Goal: Task Accomplishment & Management: Manage account settings

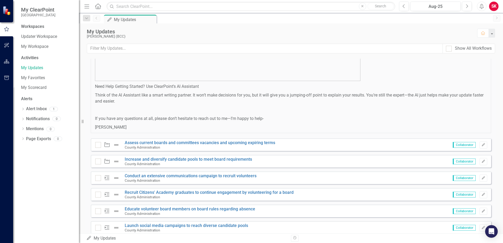
scroll to position [316, 0]
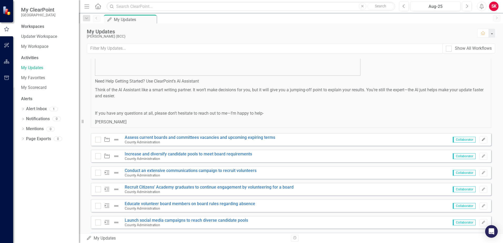
click at [481, 140] on icon "Edit" at bounding box center [483, 139] width 4 height 3
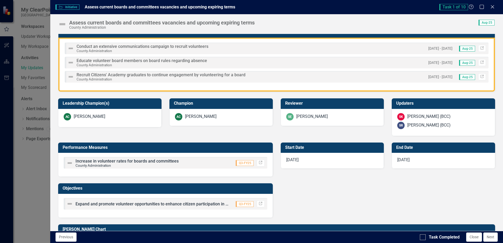
scroll to position [205, 0]
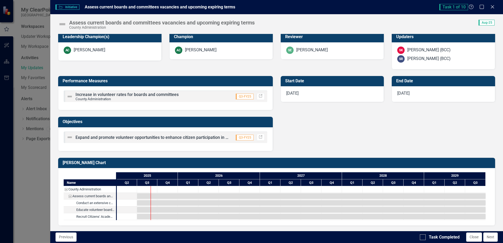
click at [43, 189] on div "Initiative Initiative Assess current boards and committees vacancies and upcomi…" at bounding box center [251, 121] width 503 height 243
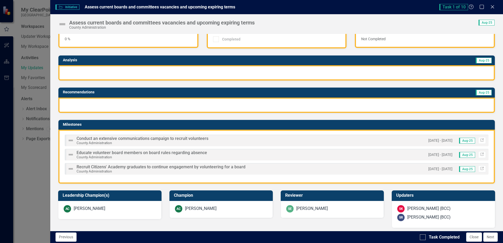
scroll to position [0, 0]
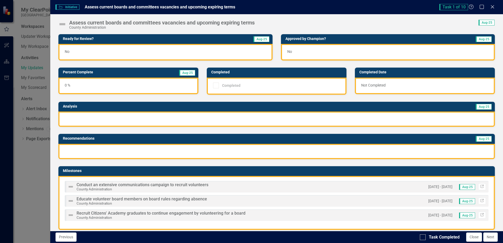
click at [373, 82] on div "Not Completed" at bounding box center [425, 86] width 140 height 17
click at [370, 86] on div "Not Completed" at bounding box center [425, 86] width 140 height 17
click at [160, 47] on div "No" at bounding box center [165, 52] width 214 height 17
click at [157, 52] on div "No" at bounding box center [165, 52] width 214 height 17
click at [87, 44] on div "No" at bounding box center [165, 52] width 214 height 17
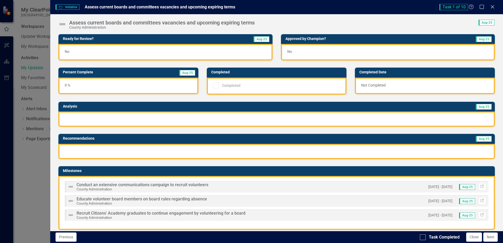
click at [259, 39] on span "Aug-25" at bounding box center [261, 39] width 16 height 6
drag, startPoint x: 247, startPoint y: 52, endPoint x: 238, endPoint y: 56, distance: 9.2
click at [246, 53] on div "No" at bounding box center [165, 52] width 214 height 17
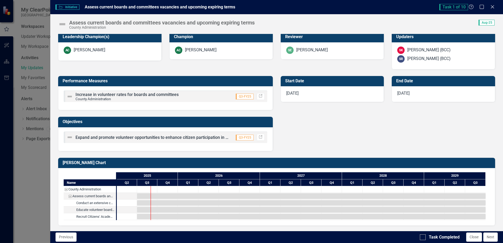
scroll to position [73, 0]
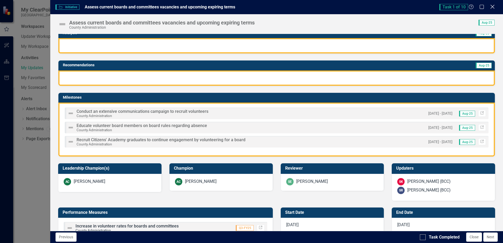
click at [493, 6] on icon "Close" at bounding box center [492, 6] width 7 height 5
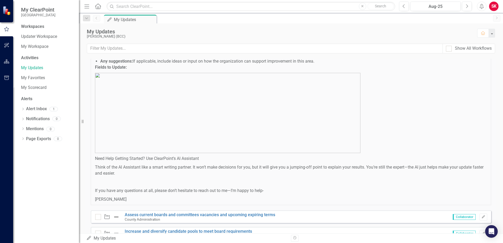
scroll to position [235, 0]
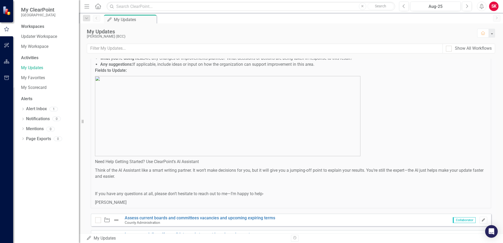
click at [481, 220] on icon "Edit" at bounding box center [483, 220] width 4 height 3
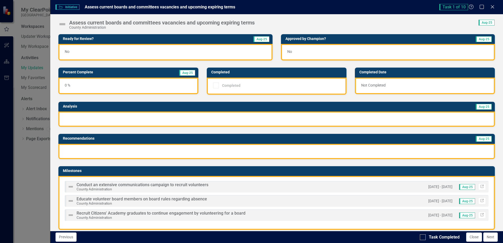
click at [245, 54] on div "No" at bounding box center [165, 52] width 214 height 17
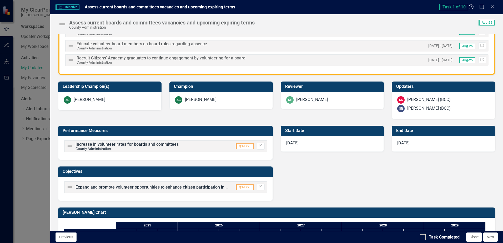
scroll to position [205, 0]
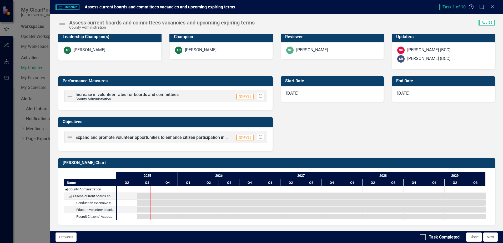
click at [241, 137] on span "Q3-FY25" at bounding box center [245, 138] width 18 height 6
click at [260, 137] on icon "Link" at bounding box center [261, 137] width 4 height 3
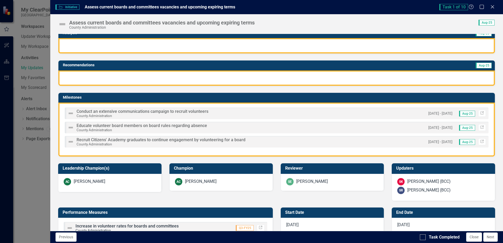
scroll to position [0, 0]
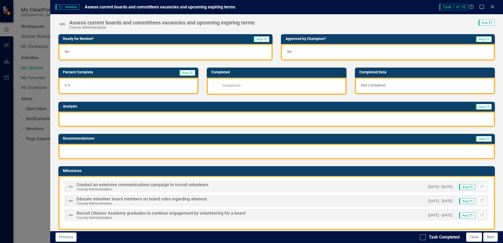
click at [222, 54] on div "No" at bounding box center [165, 52] width 214 height 17
click at [483, 6] on icon "Maximize" at bounding box center [482, 6] width 7 height 5
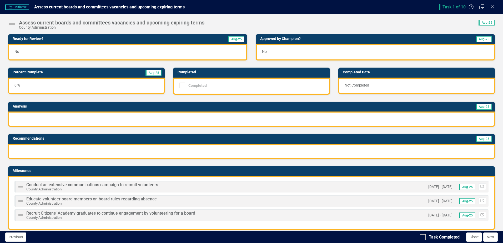
click at [216, 53] on div "No" at bounding box center [127, 52] width 239 height 17
click at [481, 7] on icon "Restore" at bounding box center [482, 6] width 7 height 5
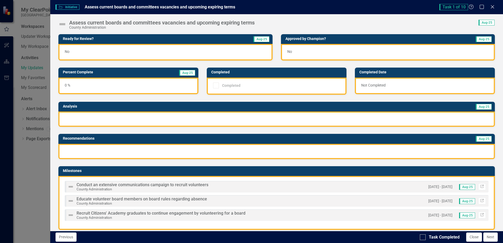
click at [156, 53] on div "No" at bounding box center [165, 52] width 214 height 17
click at [94, 52] on div "No" at bounding box center [165, 52] width 214 height 17
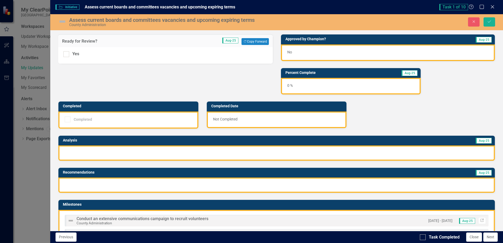
click at [92, 123] on div "Completed" at bounding box center [128, 120] width 140 height 17
click at [92, 120] on div "Completed" at bounding box center [127, 120] width 125 height 6
click at [295, 50] on div "No" at bounding box center [388, 52] width 214 height 17
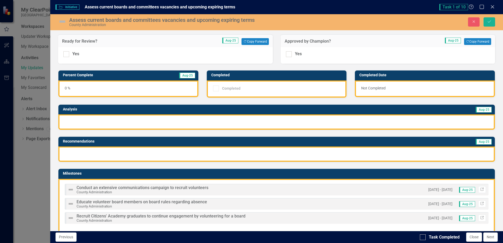
click at [269, 93] on div "Completed" at bounding box center [277, 89] width 140 height 17
click at [476, 22] on icon "Close" at bounding box center [473, 22] width 5 height 4
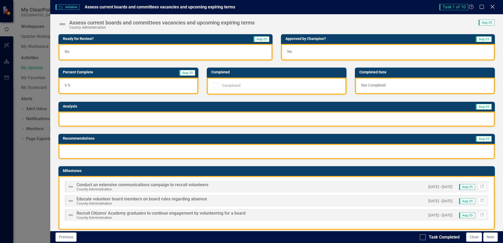
click at [494, 5] on icon at bounding box center [492, 7] width 4 height 4
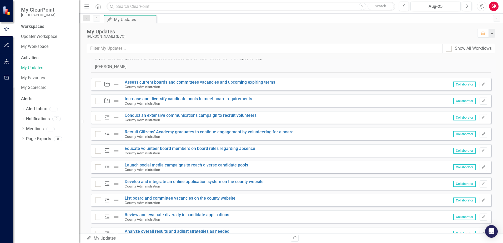
scroll to position [393, 0]
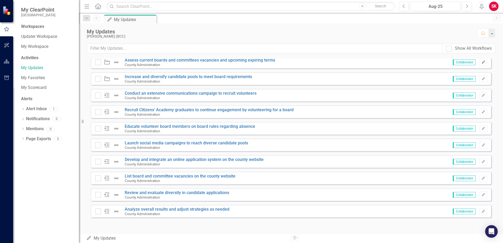
click at [480, 64] on button "Edit" at bounding box center [484, 62] width 8 height 7
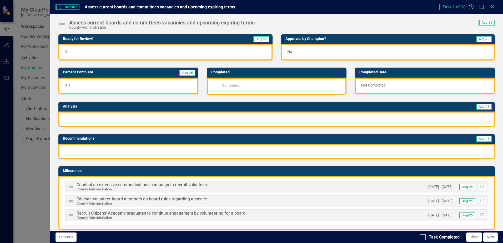
click at [124, 52] on div "No" at bounding box center [165, 52] width 214 height 17
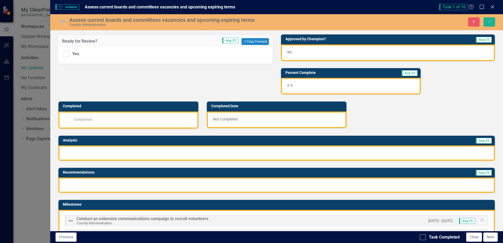
click at [99, 122] on div "Completed" at bounding box center [127, 120] width 125 height 6
click at [133, 120] on div "Completed" at bounding box center [127, 120] width 125 height 6
click at [122, 151] on div at bounding box center [276, 152] width 436 height 15
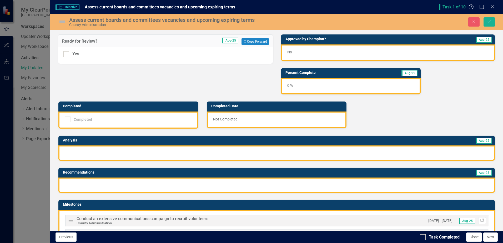
click at [122, 151] on div at bounding box center [276, 152] width 436 height 15
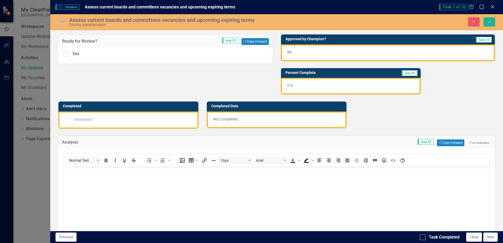
scroll to position [0, 0]
click at [85, 179] on body "Rich Text Area. Press ALT-0 for help." at bounding box center [276, 205] width 425 height 79
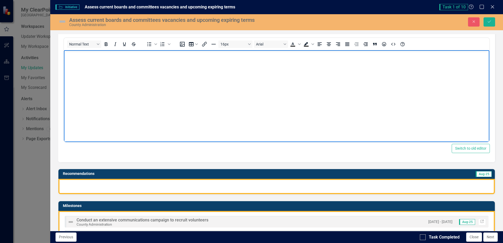
scroll to position [184, 0]
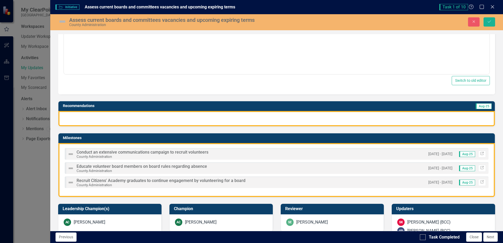
click at [98, 119] on div at bounding box center [276, 118] width 436 height 15
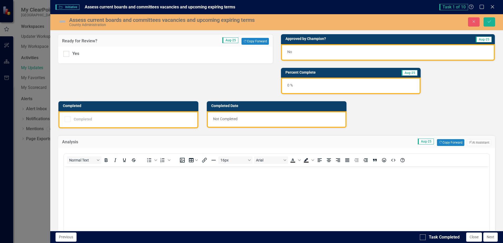
scroll to position [0, 0]
click at [309, 55] on div "No" at bounding box center [388, 52] width 214 height 17
click at [305, 91] on div "0 %" at bounding box center [351, 86] width 140 height 17
click at [331, 192] on body "Rich Text Area. Press ALT-0 for help." at bounding box center [276, 205] width 425 height 79
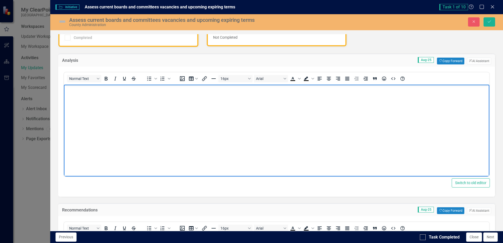
scroll to position [79, 0]
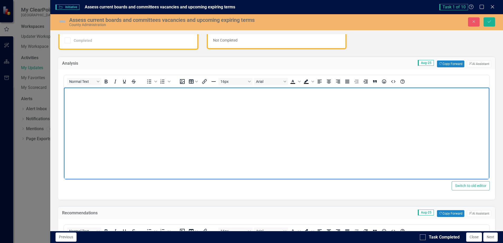
click at [384, 49] on div "Ready for Review? Aug-25 Copy Forward Copy Forward Yes Approved by Champion? Au…" at bounding box center [276, 206] width 445 height 515
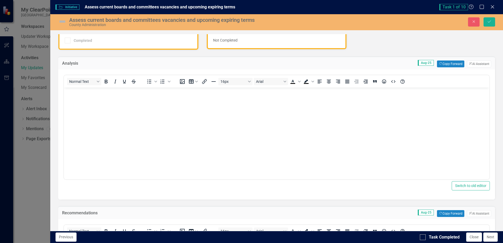
click at [495, 6] on div "Task 1 of 10 Help Maximize Close" at bounding box center [468, 7] width 58 height 6
click at [492, 10] on div "Close" at bounding box center [492, 7] width 7 height 7
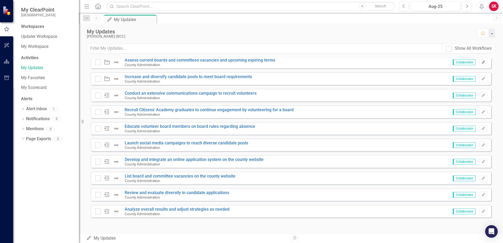
click at [481, 63] on icon "Edit" at bounding box center [483, 62] width 4 height 3
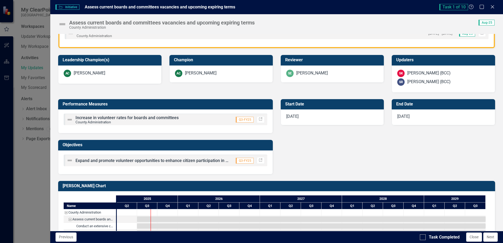
scroll to position [205, 0]
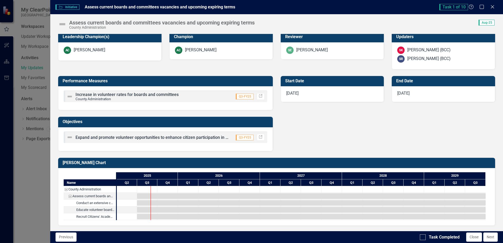
click at [18, 167] on div "Initiative Initiative Assess current boards and committees vacancies and upcomi…" at bounding box center [251, 121] width 503 height 243
click at [491, 7] on icon "Close" at bounding box center [492, 6] width 7 height 5
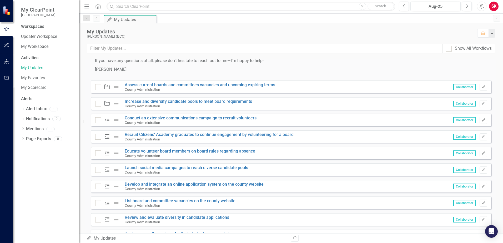
scroll to position [393, 0]
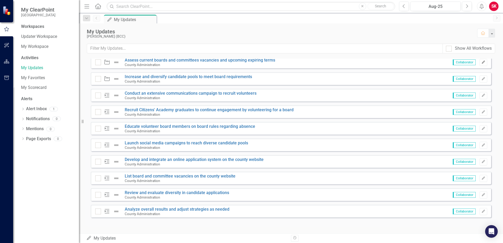
click at [482, 62] on icon "button" at bounding box center [483, 62] width 3 height 3
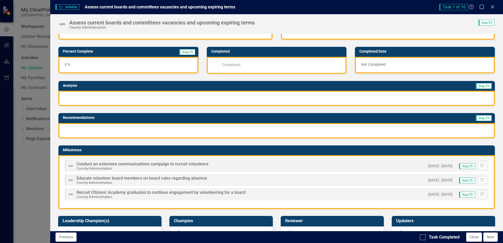
scroll to position [0, 0]
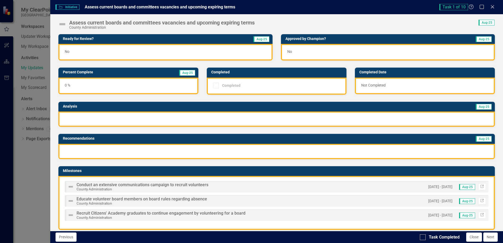
drag, startPoint x: 493, startPoint y: 8, endPoint x: 468, endPoint y: 14, distance: 26.4
click at [493, 8] on icon "Close" at bounding box center [492, 7] width 5 height 4
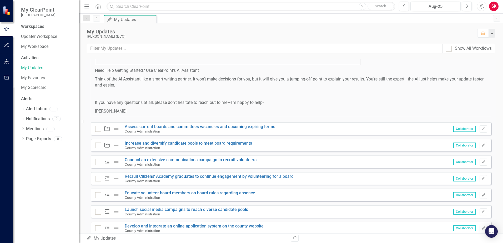
scroll to position [314, 0]
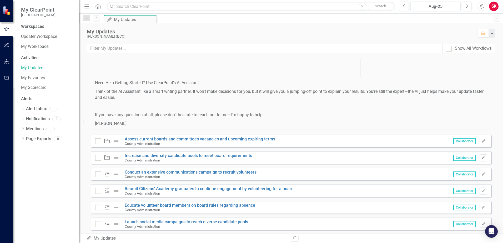
click at [482, 160] on button "Edit" at bounding box center [484, 157] width 8 height 7
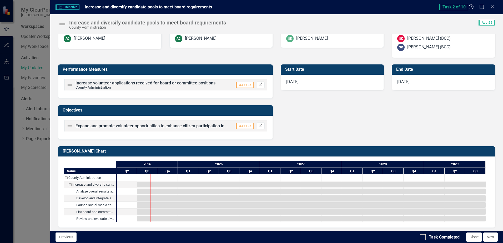
scroll to position [247, 0]
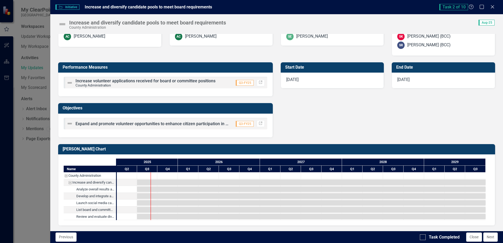
click at [25, 183] on div "Initiative Initiative Increase and diversify candidate pools to meet board requ…" at bounding box center [251, 121] width 503 height 243
click at [473, 237] on button "Close" at bounding box center [474, 237] width 16 height 9
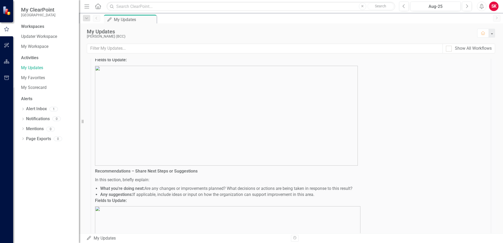
scroll to position [104, 0]
click at [83, 18] on div "Dropdown" at bounding box center [86, 18] width 7 height 6
click at [42, 38] on link "Updater Workspace" at bounding box center [47, 37] width 53 height 6
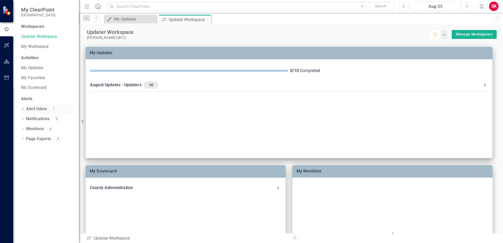
click at [36, 107] on link "Alert Inbox" at bounding box center [36, 109] width 21 height 6
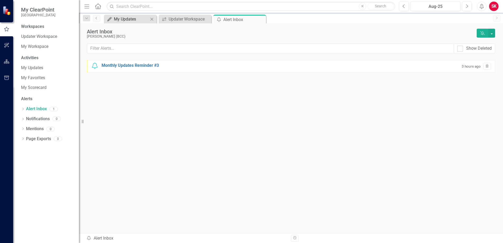
click at [134, 18] on div "My Updates" at bounding box center [131, 19] width 35 height 7
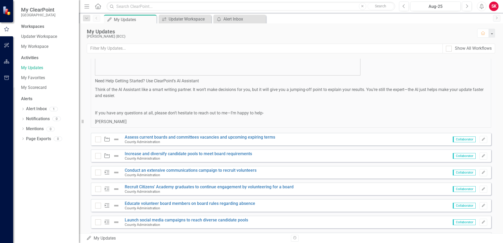
scroll to position [393, 0]
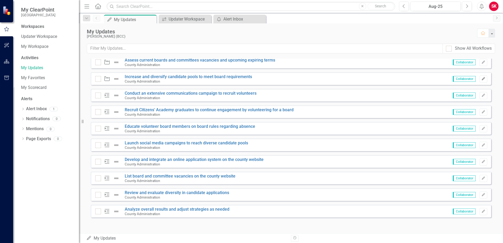
click at [482, 78] on button "Edit" at bounding box center [484, 79] width 8 height 7
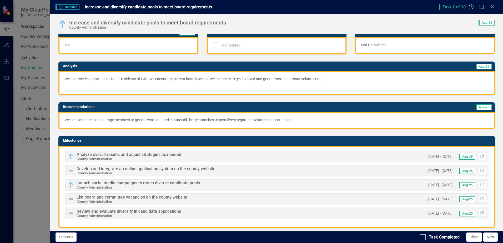
scroll to position [0, 0]
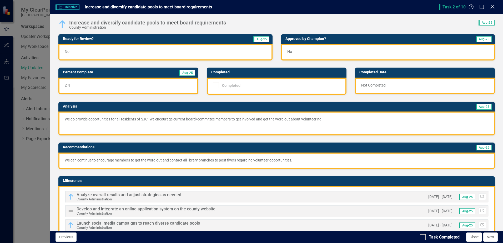
click at [494, 6] on icon "Close" at bounding box center [492, 6] width 7 height 5
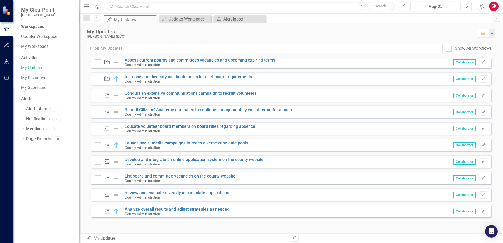
click at [481, 213] on icon "Edit" at bounding box center [483, 211] width 4 height 3
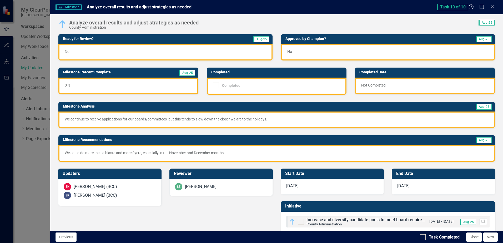
scroll to position [10, 0]
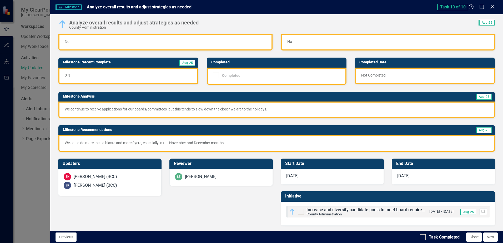
click at [494, 6] on icon at bounding box center [492, 7] width 4 height 4
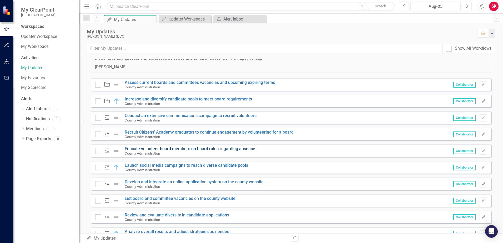
scroll to position [393, 0]
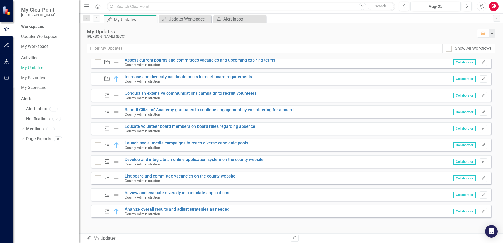
click at [481, 79] on icon "Edit" at bounding box center [483, 78] width 4 height 3
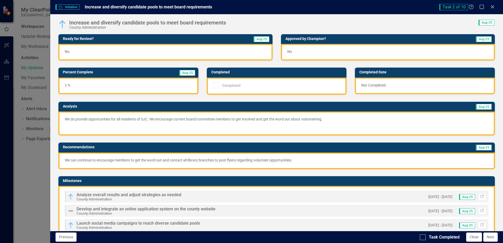
click at [75, 120] on p "We do provide opportunities for all residents of SJC. We encourage current boar…" at bounding box center [277, 120] width 424 height 6
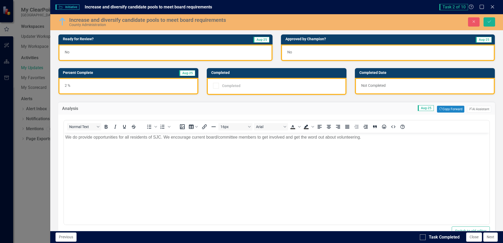
scroll to position [0, 0]
click at [79, 141] on body "We do provide opportunities for all residents of SJC. We encourage current boar…" at bounding box center [276, 172] width 425 height 79
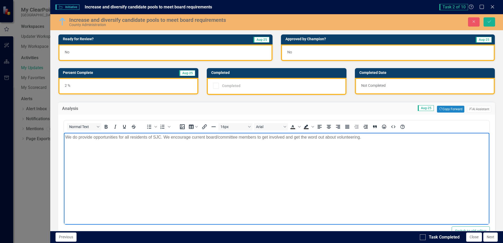
click at [66, 137] on p "We do provide opportunities for all residents of SJC. We encourage current boar…" at bounding box center [276, 137] width 423 height 6
click at [322, 137] on p "While each board has minimum requirements that must be met, we are proud to pro…" at bounding box center [276, 140] width 423 height 13
drag, startPoint x: 443, startPoint y: 137, endPoint x: 560, endPoint y: 274, distance: 179.9
click at [443, 137] on p "While each board has minimum requirements that must be met, we are proud to pro…" at bounding box center [276, 140] width 423 height 13
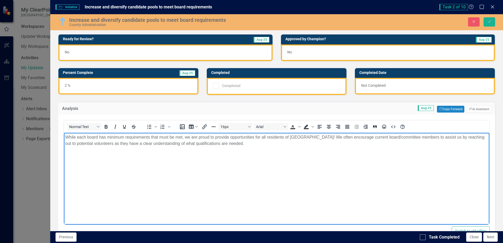
drag, startPoint x: 240, startPoint y: 145, endPoint x: 119, endPoint y: 271, distance: 174.7
click at [64, 139] on html "While each board has minimum requirements that must be met, we are proud to pro…" at bounding box center [276, 172] width 425 height 79
click at [248, 143] on p "While each board has minimum requirements that must be met, we are proud to pro…" at bounding box center [276, 140] width 423 height 13
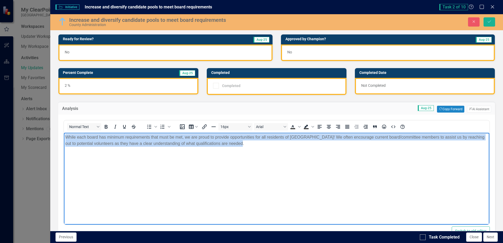
drag, startPoint x: 223, startPoint y: 143, endPoint x: 117, endPoint y: 270, distance: 165.4
click at [64, 137] on html "While each board has minimum requirements that must be met, we are proud to pro…" at bounding box center [276, 172] width 425 height 79
copy p "While each board has minimum requirements that must be met, we are proud to pro…"
click at [245, 142] on p "While each board has minimum requirements that must be met, we are proud to pro…" at bounding box center [276, 140] width 423 height 13
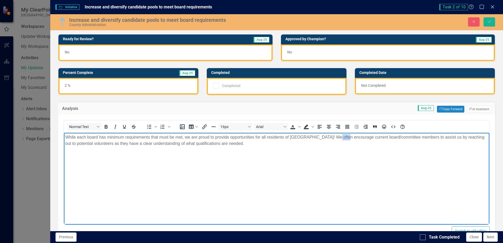
drag, startPoint x: 340, startPoint y: 138, endPoint x: 332, endPoint y: 138, distance: 8.2
click at [332, 138] on p "While each board has minimum requirements that must be met, we are proud to pro…" at bounding box center [276, 140] width 423 height 13
click at [264, 146] on p "While each board has minimum requirements that must be met, we are proud to pro…" at bounding box center [276, 140] width 423 height 13
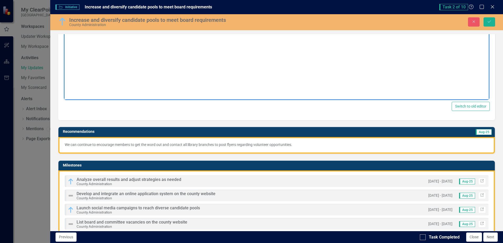
scroll to position [132, 0]
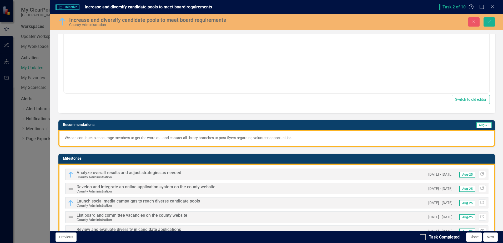
click at [133, 137] on p "We can continue to encourage members to get the word out and contact all librar…" at bounding box center [277, 137] width 424 height 5
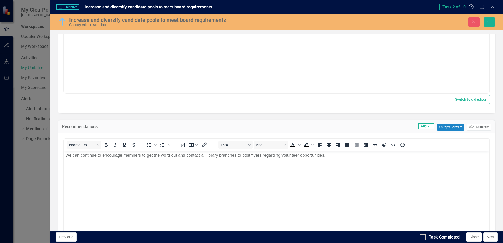
scroll to position [0, 0]
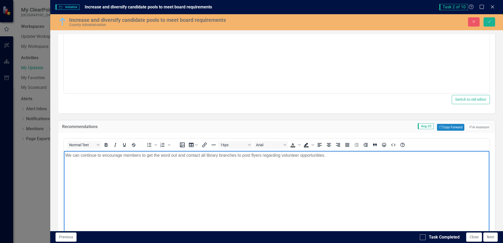
click at [342, 158] on p "We can continue to encourage members to get the word out and contact all librar…" at bounding box center [276, 155] width 423 height 6
drag, startPoint x: 341, startPoint y: 157, endPoint x: 113, endPoint y: 299, distance: 268.4
click at [64, 151] on html "We can continue to encourage members to get the word out and contact all librar…" at bounding box center [276, 190] width 425 height 79
click at [68, 154] on p "We can continue to encourage members to get the word out and contact all librar…" at bounding box center [276, 155] width 423 height 6
click at [67, 155] on p "We can continue to encourage members to get the word out and contact all librar…" at bounding box center [276, 155] width 423 height 6
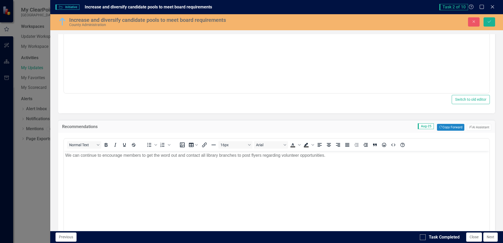
drag, startPoint x: 128, startPoint y: 307, endPoint x: 64, endPoint y: 155, distance: 164.1
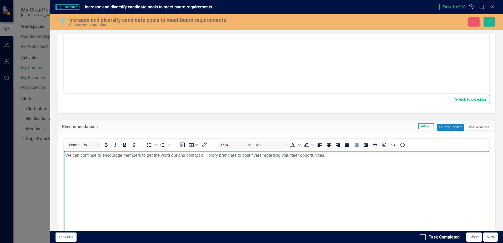
click at [66, 155] on p "We can continue to encourage members to get the word out and contact all librar…" at bounding box center [276, 155] width 423 height 6
click at [335, 155] on p "We can continue to encourage members to get the word out and contact all librar…" at bounding box center [276, 155] width 423 height 6
drag, startPoint x: 335, startPoint y: 157, endPoint x: 125, endPoint y: 309, distance: 259.0
click at [64, 158] on html "We can continue to encourage members to get the word out and contact all librar…" at bounding box center [276, 190] width 425 height 79
click at [67, 157] on p "We can continue to encourage members to get the word out and contact all librar…" at bounding box center [276, 155] width 423 height 6
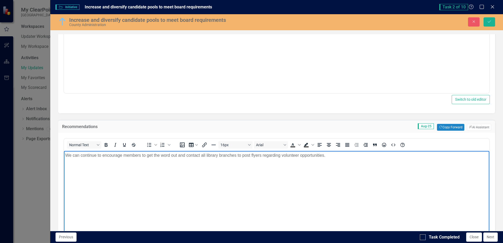
click at [64, 157] on body "We can continue to encourage members to get the word out and contact all librar…" at bounding box center [276, 190] width 425 height 79
click at [66, 154] on p "We can continue to encourage members to get the word out and contact all librar…" at bounding box center [276, 155] width 423 height 6
click at [75, 158] on p "We can continue to encourage members to get the word out and contact all librar…" at bounding box center [276, 155] width 423 height 6
click at [66, 154] on p "We can continue to encourage members to get the word out and contact all librar…" at bounding box center [276, 155] width 423 height 6
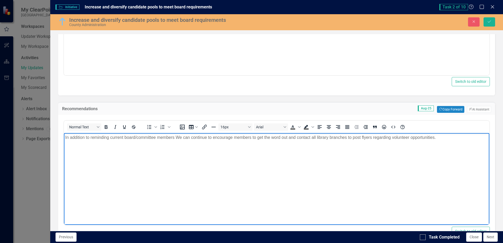
scroll to position [158, 0]
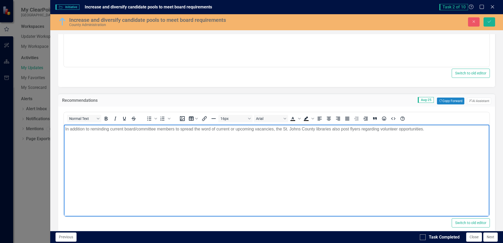
click at [427, 128] on p "In addition to reminding current board/committee members to spread the word of …" at bounding box center [276, 129] width 423 height 6
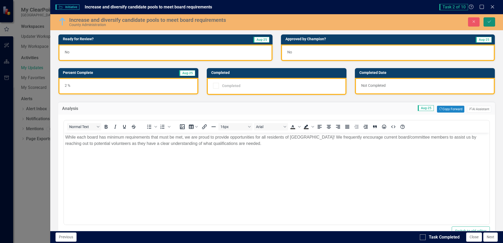
click at [489, 23] on icon "Save" at bounding box center [489, 22] width 5 height 4
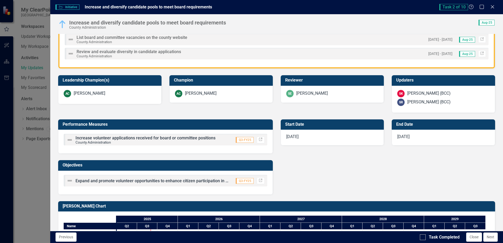
scroll to position [210, 0]
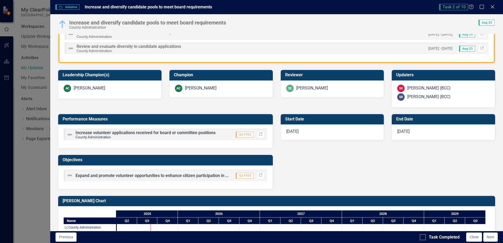
click at [68, 135] on img at bounding box center [70, 135] width 6 height 6
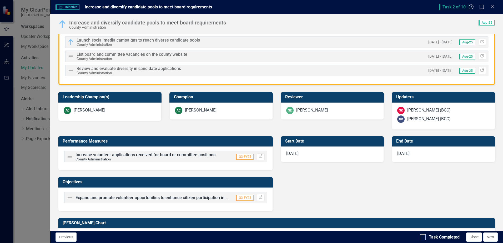
scroll to position [158, 0]
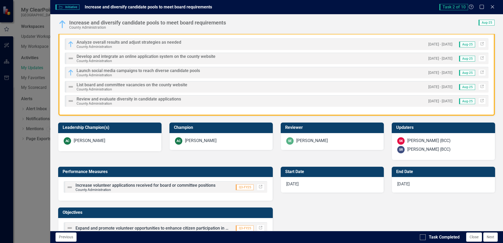
click at [100, 87] on span "List board and committee vacancies on the county website" at bounding box center [132, 84] width 111 height 5
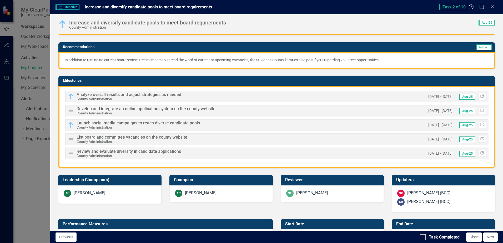
scroll to position [105, 0]
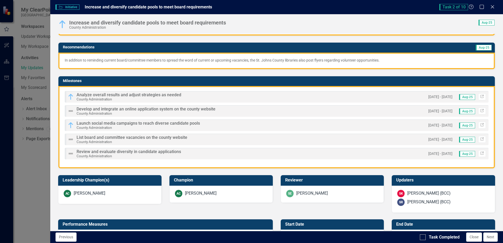
click at [98, 95] on span "Analyze overall results and adjust strategies as needed" at bounding box center [129, 94] width 105 height 5
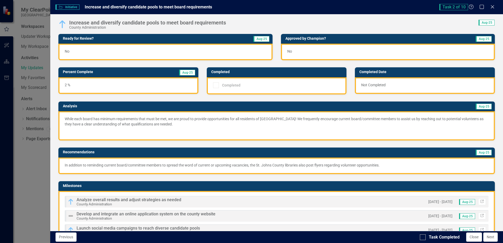
scroll to position [0, 0]
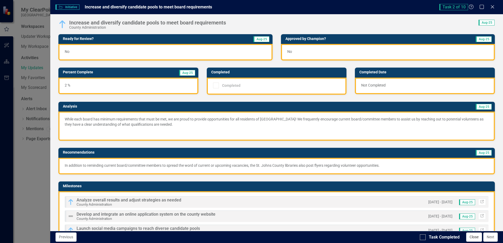
click at [475, 239] on button "Close" at bounding box center [474, 237] width 16 height 9
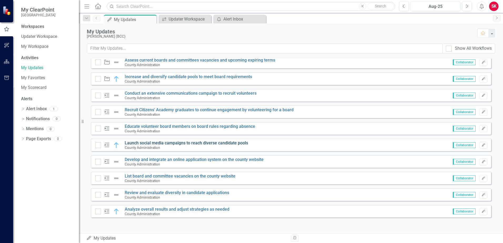
click at [145, 142] on link "Launch social media campaigns to reach diverse candidate pools" at bounding box center [186, 142] width 123 height 5
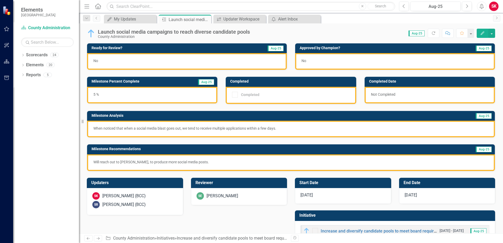
click at [375, 136] on div "When noticed that when a social media blast goes out, we tend to receive multip…" at bounding box center [291, 129] width 408 height 17
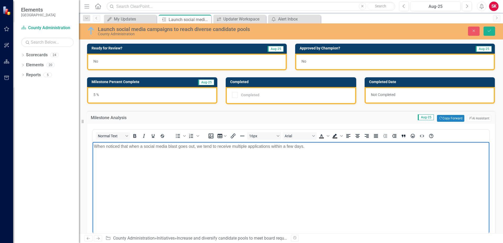
drag, startPoint x: 306, startPoint y: 147, endPoint x: 100, endPoint y: 301, distance: 256.8
click at [93, 161] on html "When noticed that when a social media blast goes out, we tend to receive multip…" at bounding box center [291, 181] width 397 height 79
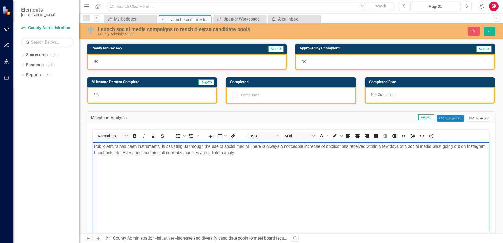
scroll to position [133, 0]
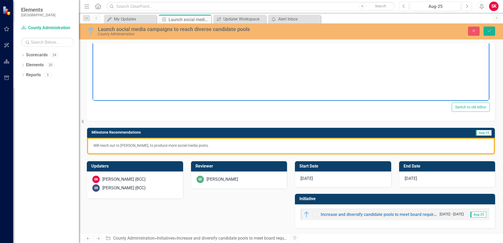
click at [193, 145] on p "Will reach out to [PERSON_NAME], to produce more social media posts." at bounding box center [290, 145] width 395 height 5
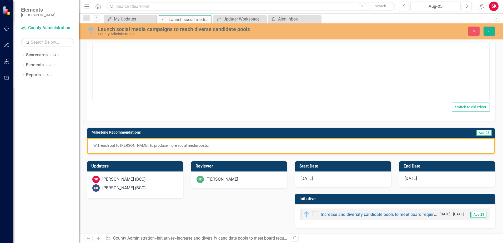
click at [193, 145] on p "Will reach out to [PERSON_NAME], to produce more social media posts." at bounding box center [290, 145] width 395 height 5
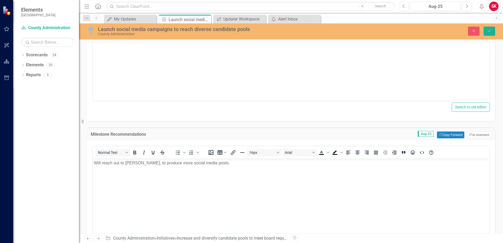
scroll to position [0, 0]
click at [208, 165] on p "Will reach out to [PERSON_NAME], to produce more social media posts." at bounding box center [291, 163] width 394 height 6
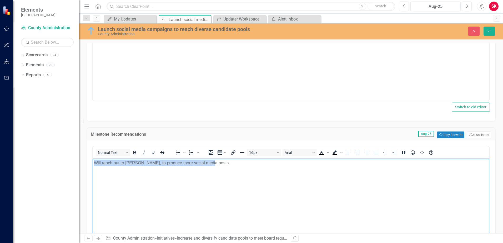
drag, startPoint x: 201, startPoint y: 163, endPoint x: 86, endPoint y: 164, distance: 115.5
click at [93, 164] on html "Will reach out to [PERSON_NAME], to produce more social media posts." at bounding box center [291, 198] width 397 height 79
click at [147, 163] on p "As summer draws" at bounding box center [291, 163] width 394 height 6
drag, startPoint x: 155, startPoint y: 162, endPoint x: 87, endPoint y: 165, distance: 67.9
click at [93, 165] on html "As summer draws" at bounding box center [291, 198] width 397 height 79
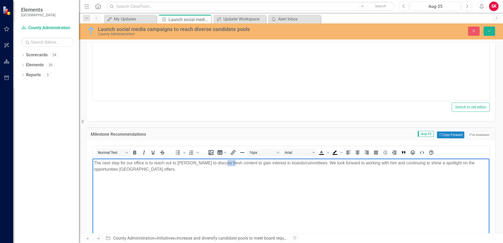
drag, startPoint x: 229, startPoint y: 163, endPoint x: 220, endPoint y: 163, distance: 9.2
click at [220, 163] on p "The next step for our office is to reach out to [PERSON_NAME] to discuss fresh …" at bounding box center [291, 166] width 394 height 13
click at [398, 164] on p "The next step for our office is to reach out to [PERSON_NAME] to discuss creati…" at bounding box center [291, 166] width 394 height 13
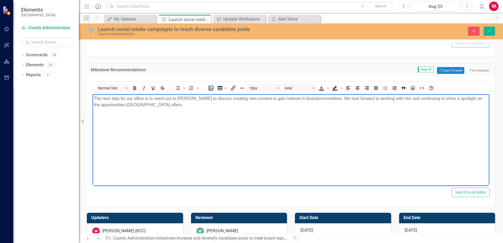
scroll to position [212, 0]
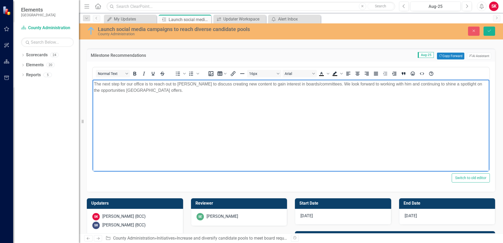
click at [477, 83] on p "The next step for our office is to reach out to [PERSON_NAME] to discuss creati…" at bounding box center [291, 87] width 394 height 13
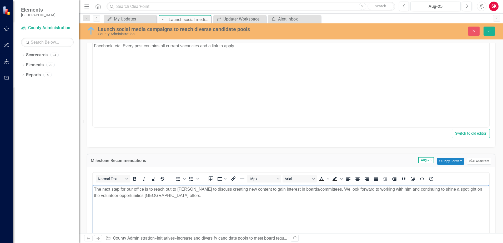
click at [193, 195] on p "The next step for our office is to reach out to [PERSON_NAME] to discuss creati…" at bounding box center [291, 192] width 394 height 13
drag, startPoint x: 203, startPoint y: 191, endPoint x: 200, endPoint y: 190, distance: 3.1
click at [200, 190] on p "The next step for our office is to reach out to [PERSON_NAME] to discuss creati…" at bounding box center [291, 192] width 394 height 13
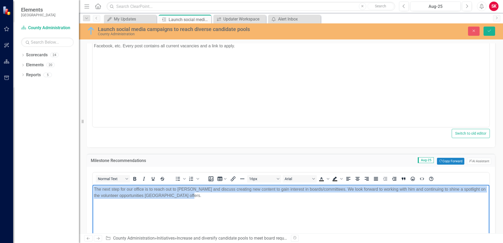
drag, startPoint x: 184, startPoint y: 197, endPoint x: 173, endPoint y: 373, distance: 176.3
click at [93, 187] on html "The next step for our office is to reach out to [PERSON_NAME] and discuss creat…" at bounding box center [291, 224] width 397 height 79
copy p "The next step for our office is to reach out to [PERSON_NAME] and discuss creat…"
click at [460, 205] on body "The next step for our office is to reach out to [PERSON_NAME] and discuss creat…" at bounding box center [291, 224] width 397 height 79
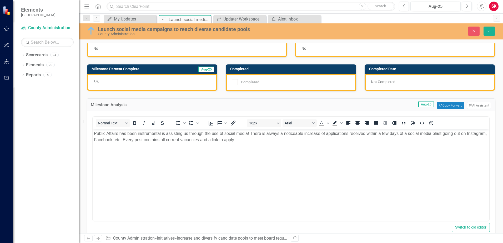
scroll to position [0, 0]
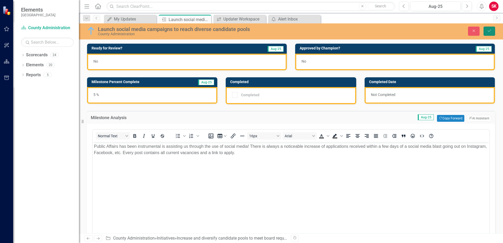
click at [489, 27] on button "Save" at bounding box center [490, 31] width 12 height 9
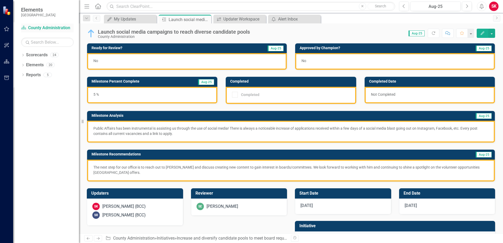
click at [46, 26] on link "Scorecard County Administration" at bounding box center [47, 28] width 53 height 6
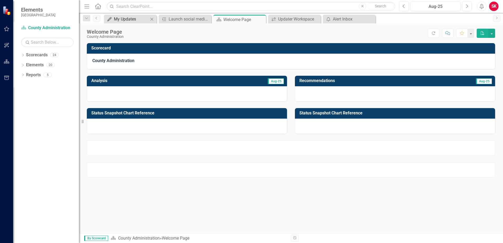
click at [121, 20] on div "My Updates" at bounding box center [131, 19] width 35 height 7
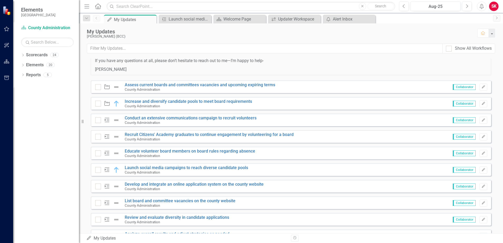
scroll to position [393, 0]
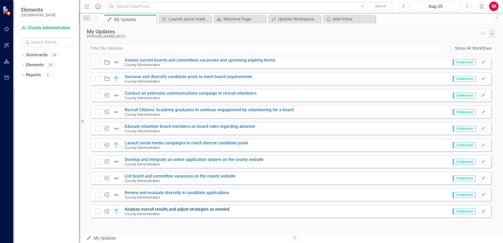
click at [169, 209] on link "Analyze overall results and adjust strategies as needed" at bounding box center [177, 209] width 105 height 5
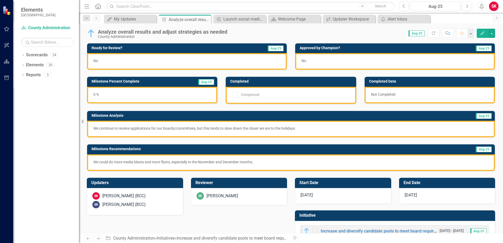
click at [144, 163] on p "We could do more media blasts and more flyers, especially in the November and D…" at bounding box center [290, 161] width 395 height 5
click at [118, 19] on div "My Updates" at bounding box center [131, 19] width 35 height 7
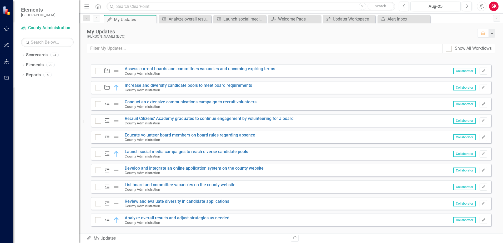
scroll to position [393, 0]
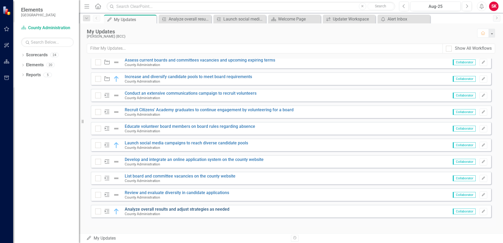
click at [180, 208] on link "Analyze overall results and adjust strategies as needed" at bounding box center [177, 209] width 105 height 5
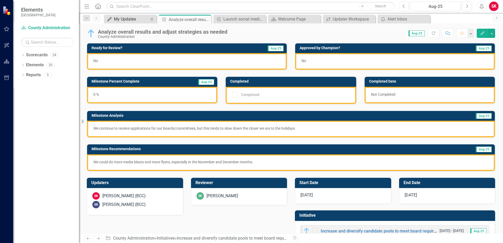
click at [109, 20] on icon "My Updates" at bounding box center [109, 19] width 5 height 4
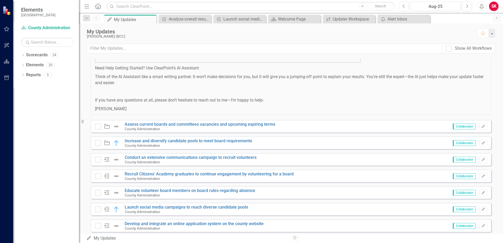
scroll to position [314, 0]
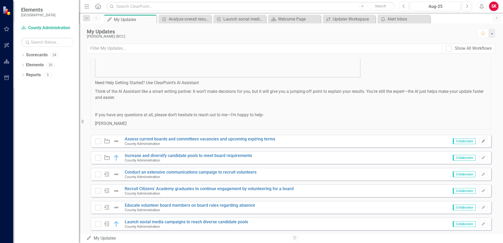
click at [481, 142] on icon "Edit" at bounding box center [483, 141] width 4 height 3
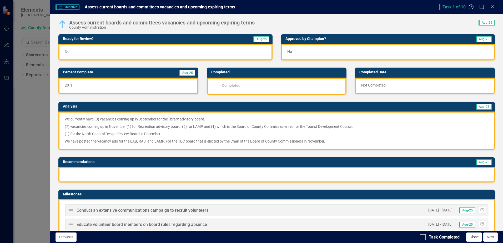
click at [476, 237] on button "Close" at bounding box center [474, 237] width 16 height 9
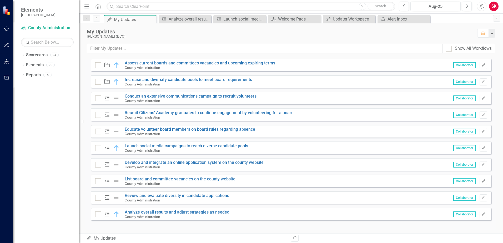
scroll to position [393, 0]
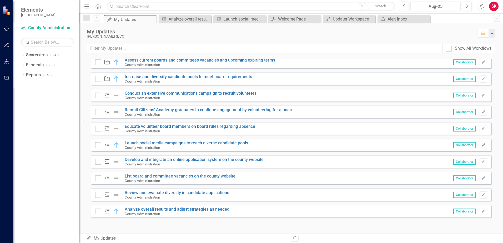
click at [482, 196] on button "Edit" at bounding box center [484, 195] width 8 height 7
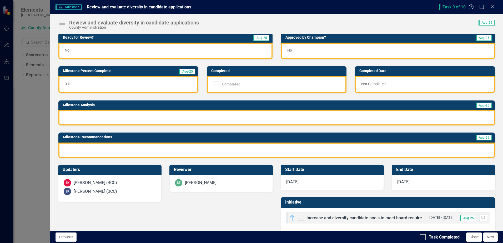
scroll to position [0, 0]
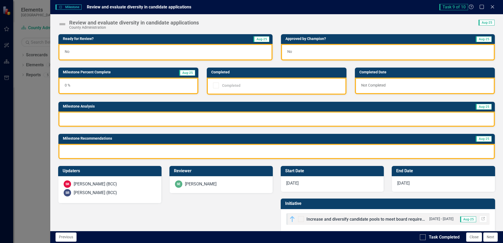
click at [321, 121] on div at bounding box center [276, 119] width 436 height 15
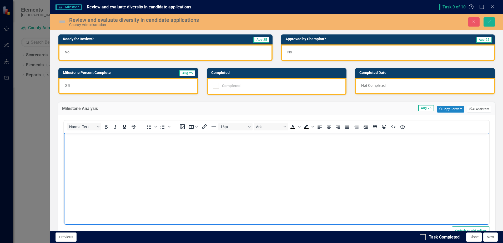
click at [158, 140] on p "Rich Text Area. Press ALT-0 for help." at bounding box center [276, 137] width 423 height 6
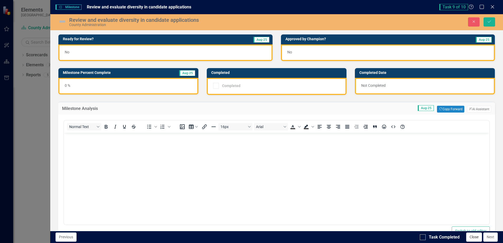
click at [479, 236] on button "Close" at bounding box center [474, 237] width 16 height 9
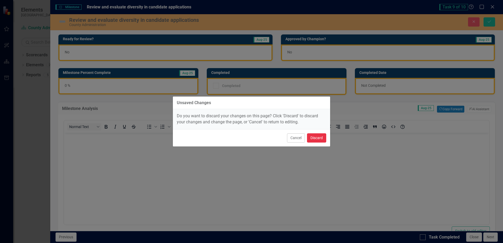
click at [317, 138] on button "Discard" at bounding box center [316, 137] width 19 height 9
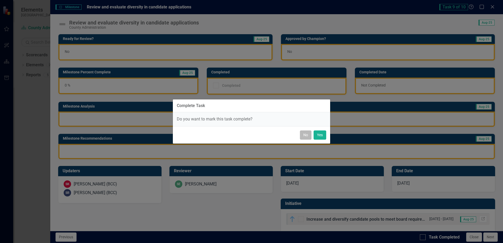
click at [308, 137] on button "No" at bounding box center [306, 134] width 12 height 9
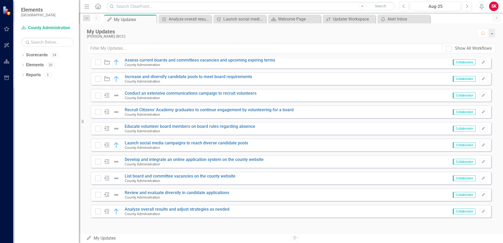
click at [194, 58] on div "My Updates [PERSON_NAME] (BCC) Home Show All Workflows August Updates - Updater…" at bounding box center [291, 128] width 424 height 210
click at [194, 61] on link "Assess current boards and committees vacancies and upcoming expiring terms" at bounding box center [200, 60] width 150 height 5
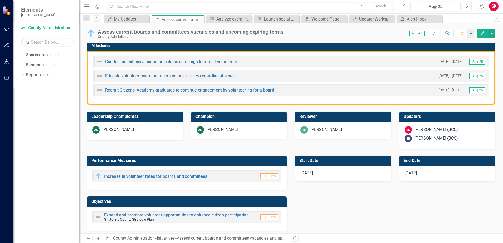
scroll to position [235, 0]
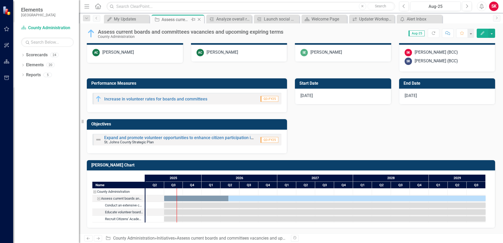
click at [170, 21] on div "Assess current boards and committees vacancies and upcoming expiring terms" at bounding box center [176, 19] width 28 height 7
click at [135, 18] on div "My Updates" at bounding box center [128, 19] width 28 height 7
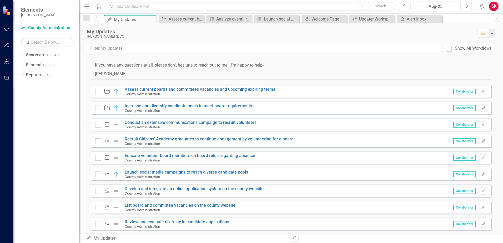
scroll to position [393, 0]
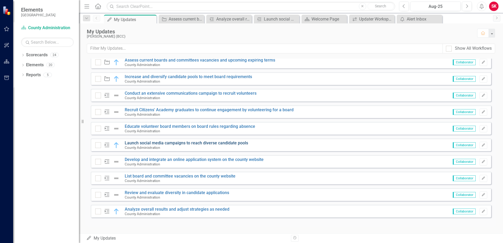
click at [180, 144] on link "Launch social media campaigns to reach diverse candidate pools" at bounding box center [186, 142] width 123 height 5
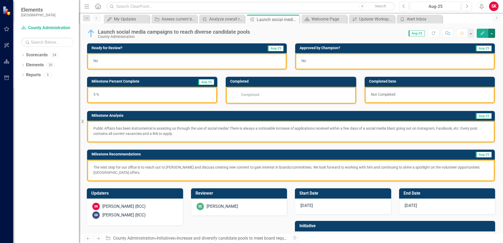
click at [494, 34] on button "button" at bounding box center [491, 33] width 7 height 9
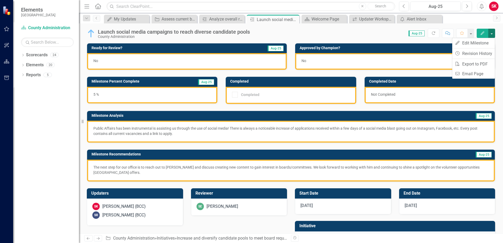
click at [494, 34] on button "button" at bounding box center [491, 33] width 7 height 9
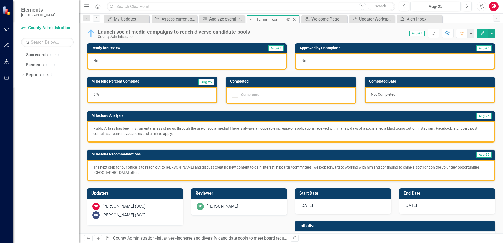
click at [278, 19] on div "Launch social media campaigns to reach diverse candidate pools" at bounding box center [271, 19] width 28 height 7
click at [99, 18] on link "Previous" at bounding box center [96, 18] width 7 height 6
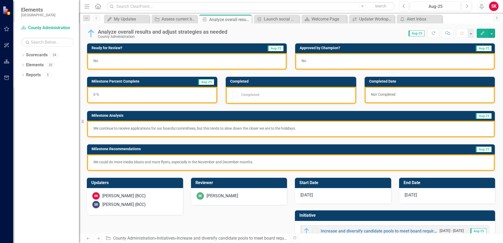
click at [499, 18] on link "Next" at bounding box center [496, 18] width 7 height 7
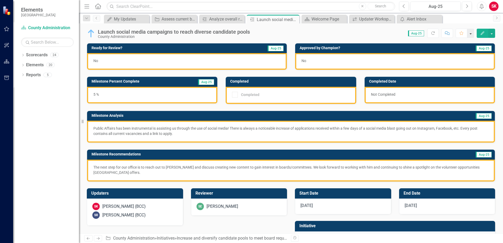
click at [469, 32] on button "button" at bounding box center [470, 33] width 7 height 9
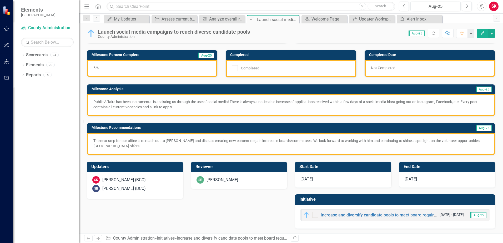
scroll to position [27, 0]
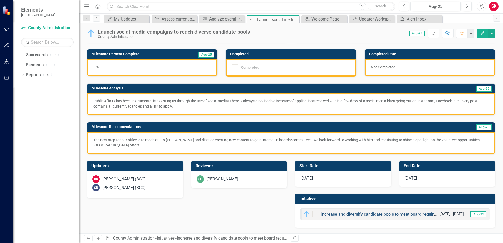
click at [328, 214] on link "Increase and diversify candidate pools to meet board requirements" at bounding box center [384, 214] width 127 height 5
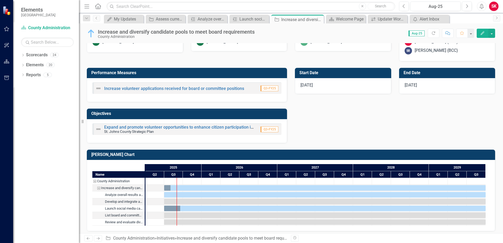
scroll to position [269, 0]
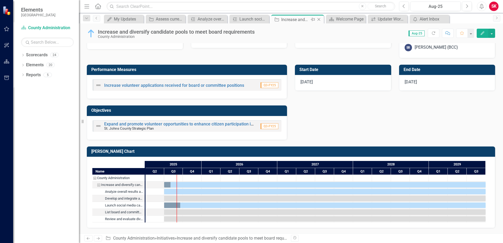
click at [298, 19] on div "Increase and diversify candidate pools to meet board requirements" at bounding box center [295, 19] width 28 height 7
click at [253, 21] on div "Launch social media campaigns to reach diverse candidate pools" at bounding box center [250, 19] width 22 height 7
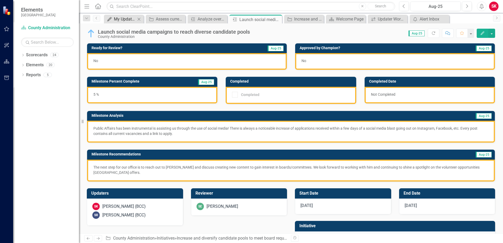
click at [132, 18] on div "My Updates" at bounding box center [125, 19] width 22 height 7
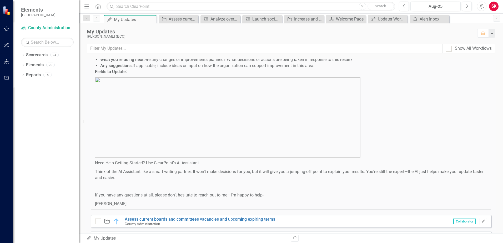
scroll to position [263, 0]
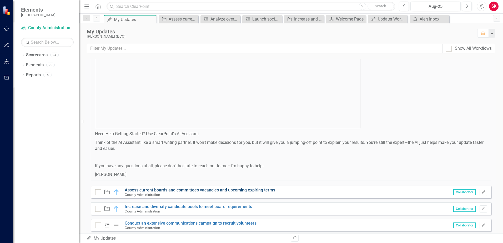
click at [244, 190] on link "Assess current boards and committees vacancies and upcoming expiring terms" at bounding box center [200, 190] width 150 height 5
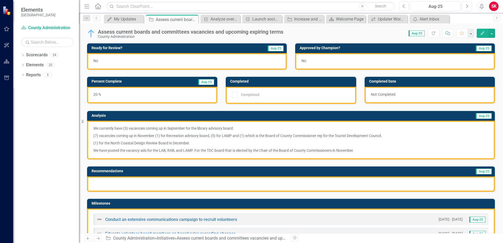
click at [233, 183] on div at bounding box center [291, 184] width 408 height 15
click at [318, 184] on div at bounding box center [291, 184] width 408 height 15
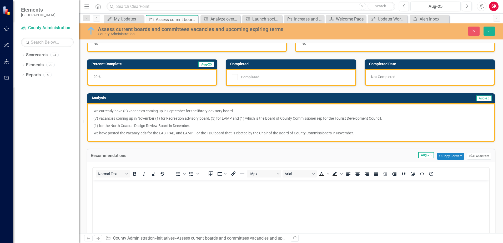
scroll to position [26, 0]
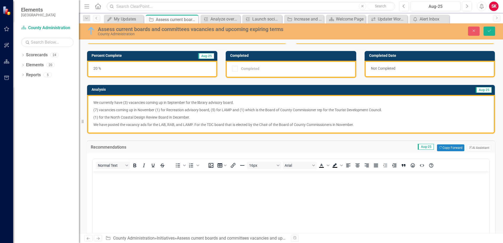
click at [262, 190] on body "Rich Text Area. Press ALT-0 for help." at bounding box center [291, 210] width 397 height 79
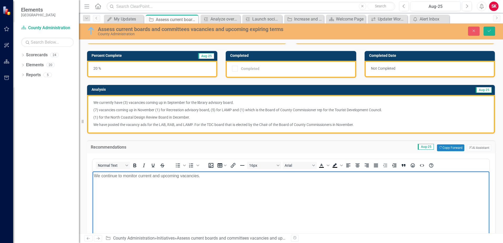
drag, startPoint x: 101, startPoint y: 175, endPoint x: 103, endPoint y: 174, distance: 2.8
click at [101, 175] on p "We continue to monitor current and upcoming vacancies." at bounding box center [291, 176] width 394 height 6
click at [221, 177] on p "We will continue to monitor current and upcoming vacancies." at bounding box center [291, 176] width 394 height 6
click at [130, 177] on p "We will continue to monitor current and upcoming vacancies." at bounding box center [291, 176] width 394 height 6
click at [219, 176] on p "We will continue to daily monitor current and upcoming vacancies." at bounding box center [291, 176] width 394 height 6
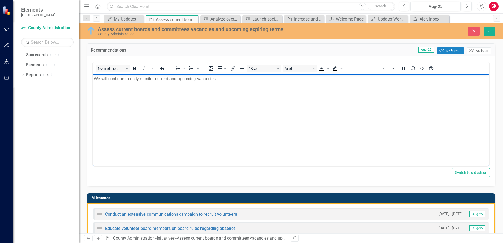
scroll to position [37, 0]
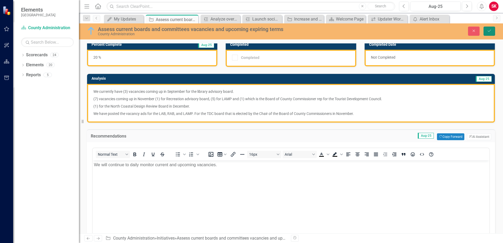
click at [493, 34] on button "Save" at bounding box center [490, 31] width 12 height 9
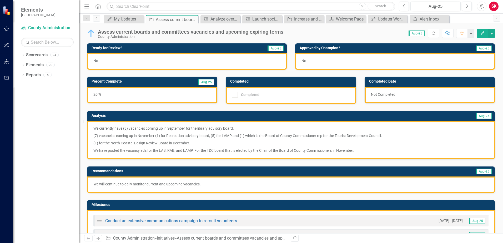
click at [179, 60] on div "No" at bounding box center [187, 61] width 200 height 17
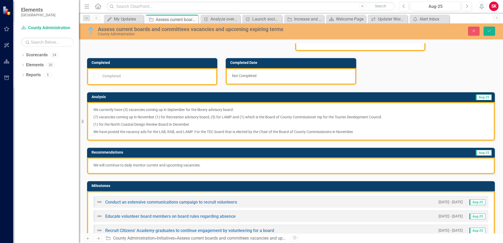
scroll to position [0, 0]
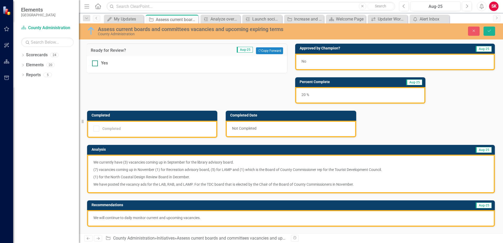
click at [100, 63] on div "Yes" at bounding box center [187, 63] width 190 height 6
click at [96, 63] on input "Yes" at bounding box center [93, 62] width 3 height 3
checkbox input "true"
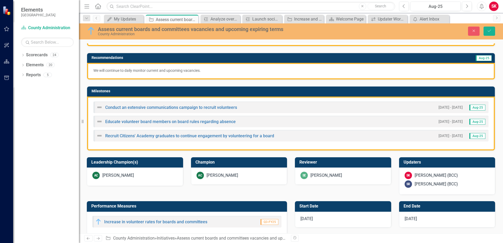
scroll to position [158, 0]
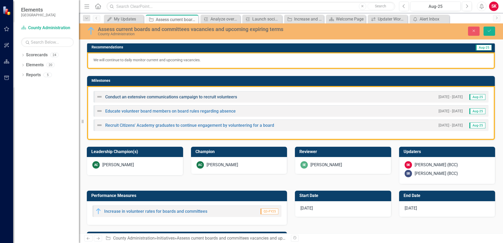
click at [132, 96] on link "Conduct an extensive communications campaign to recruit volunteers" at bounding box center [171, 96] width 132 height 5
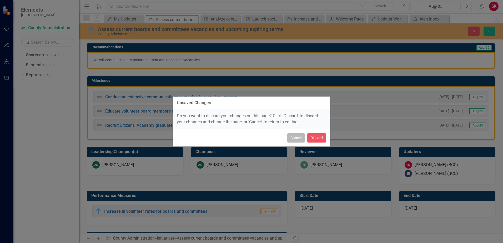
click at [300, 142] on button "Cancel" at bounding box center [296, 137] width 18 height 9
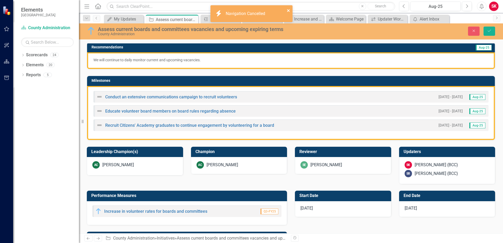
click at [290, 12] on icon "close" at bounding box center [289, 10] width 4 height 4
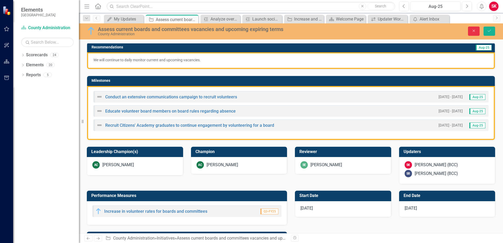
click at [475, 32] on icon "Close" at bounding box center [473, 31] width 5 height 4
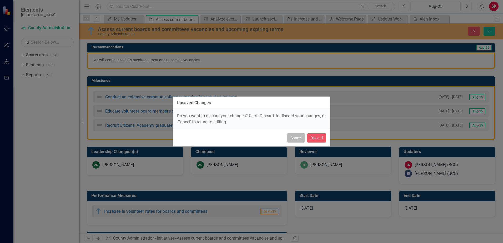
click at [294, 140] on button "Cancel" at bounding box center [296, 137] width 18 height 9
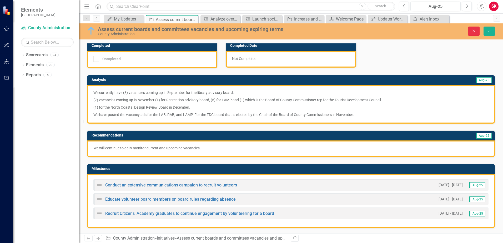
scroll to position [79, 0]
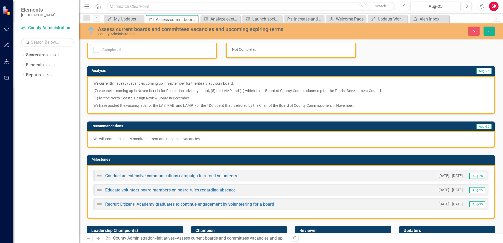
click at [200, 179] on div "Conduct an extensive communications campaign to recruit volunteers" at bounding box center [166, 176] width 141 height 6
click at [202, 175] on link "Conduct an extensive communications campaign to recruit volunteers" at bounding box center [171, 175] width 132 height 5
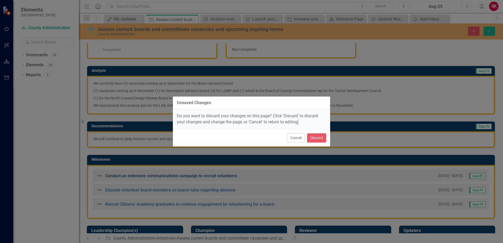
click at [202, 175] on div "Unsaved Changes Do you want to discard your changes on this page? Click 'Discar…" at bounding box center [252, 121] width 158 height 243
click at [316, 138] on button "Discard" at bounding box center [316, 137] width 19 height 9
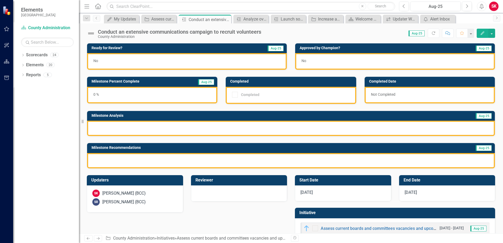
click at [208, 158] on div at bounding box center [291, 160] width 408 height 15
click at [170, 18] on icon "Close" at bounding box center [171, 19] width 5 height 4
click at [126, 17] on div "My Updates" at bounding box center [125, 19] width 22 height 7
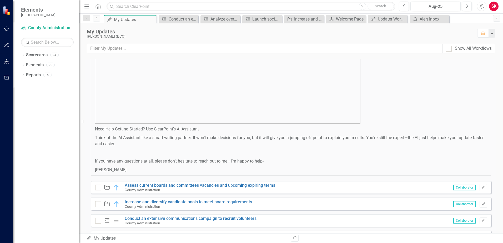
scroll to position [316, 0]
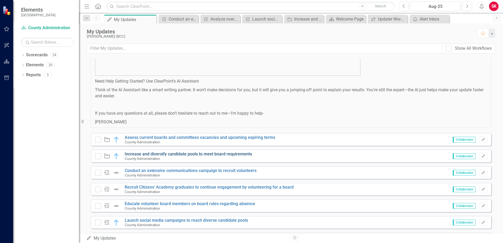
click at [153, 155] on link "Increase and diversify candidate pools to meet board requirements" at bounding box center [188, 154] width 127 height 5
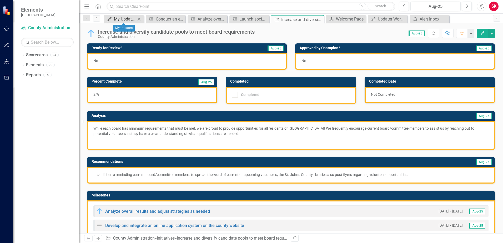
click at [128, 17] on div "My Updates" at bounding box center [125, 19] width 22 height 7
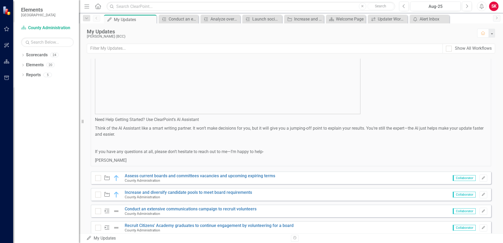
scroll to position [342, 0]
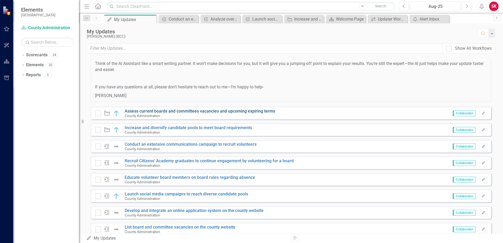
click at [139, 112] on link "Assess current boards and committees vacancies and upcoming expiring terms" at bounding box center [200, 111] width 150 height 5
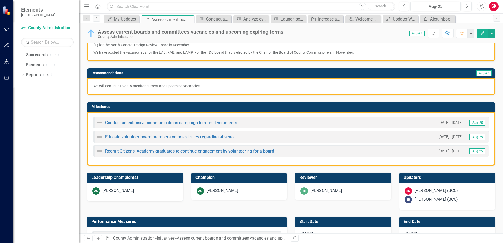
scroll to position [105, 0]
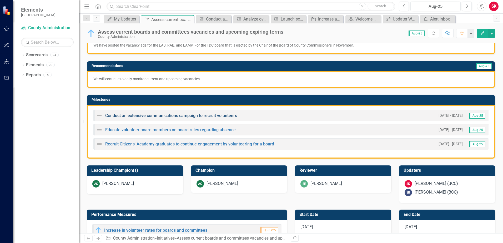
click at [190, 115] on link "Conduct an extensive communications campaign to recruit volunteers" at bounding box center [171, 115] width 132 height 5
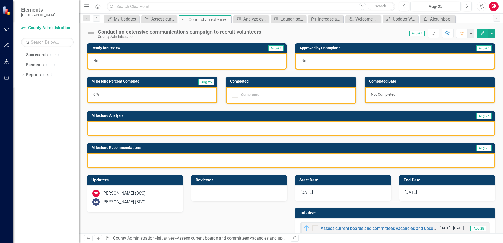
click at [125, 62] on div "No" at bounding box center [187, 61] width 200 height 17
click at [155, 21] on div "Assess current boards and committees vacancies and upcoming expiring terms" at bounding box center [159, 19] width 17 height 7
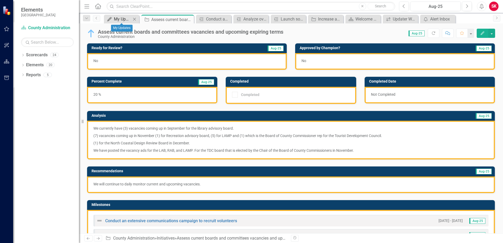
click at [117, 22] on div "My Updates" at bounding box center [122, 19] width 17 height 7
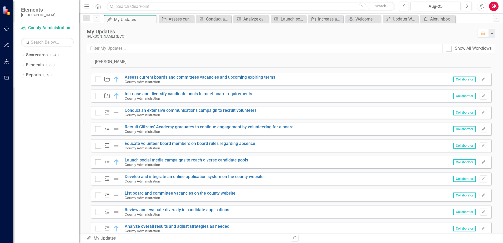
scroll to position [367, 0]
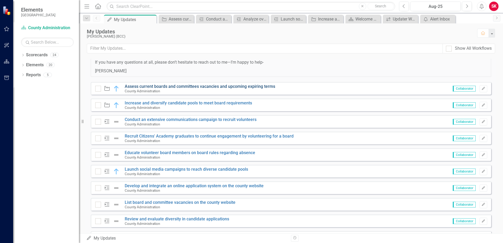
click at [136, 86] on link "Assess current boards and committees vacancies and upcoming expiring terms" at bounding box center [200, 86] width 150 height 5
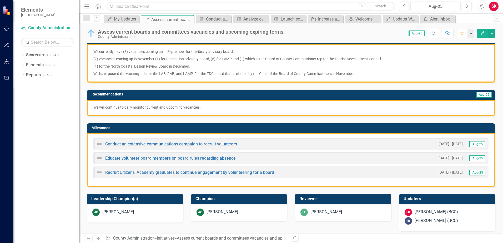
scroll to position [79, 0]
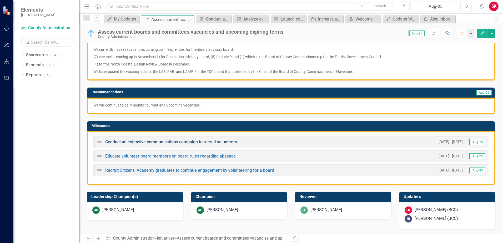
click at [123, 142] on link "Conduct an extensive communications campaign to recruit volunteers" at bounding box center [171, 141] width 132 height 5
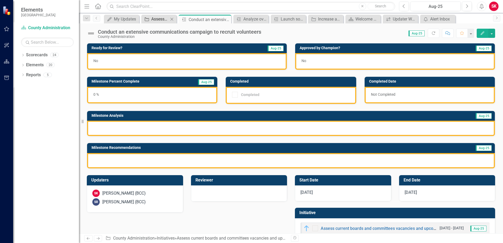
click at [160, 19] on div "Assess current boards and committees vacancies and upcoming expiring terms" at bounding box center [159, 19] width 17 height 7
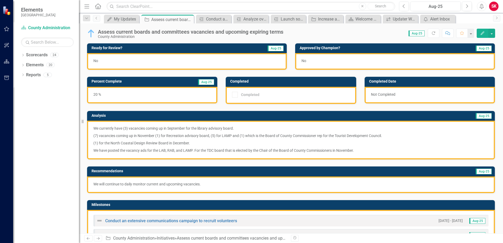
click at [209, 62] on div "No" at bounding box center [187, 61] width 200 height 17
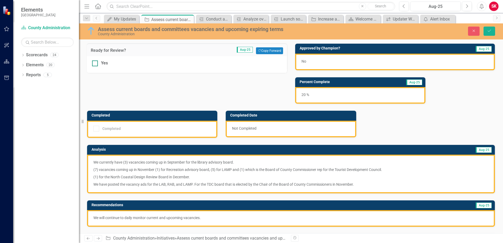
click at [96, 61] on div at bounding box center [95, 64] width 6 height 6
click at [96, 61] on input "Yes" at bounding box center [93, 62] width 3 height 3
checkbox input "true"
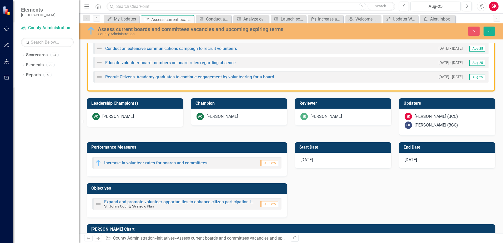
scroll to position [210, 0]
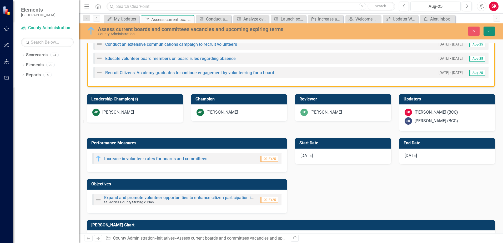
click at [489, 33] on icon "Save" at bounding box center [489, 31] width 5 height 4
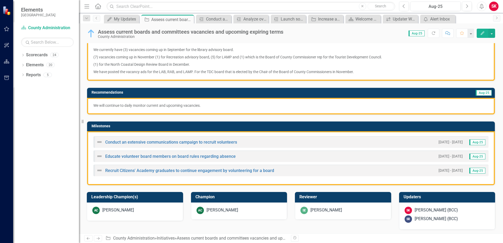
scroll to position [0, 0]
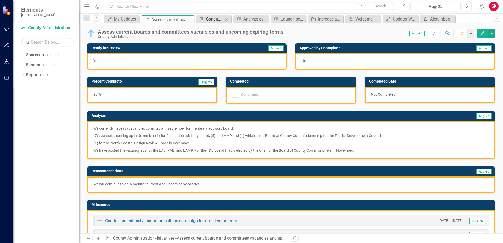
click at [208, 18] on div "Conduct an extensive communications campaign to recruit volunteers" at bounding box center [214, 19] width 17 height 7
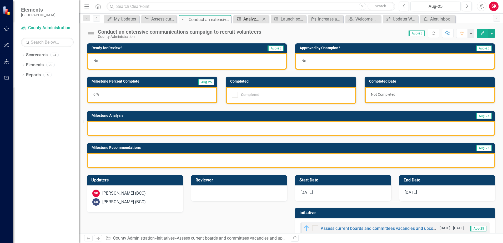
click at [247, 19] on div "Analyze overall results and adjust strategies as needed" at bounding box center [251, 19] width 17 height 7
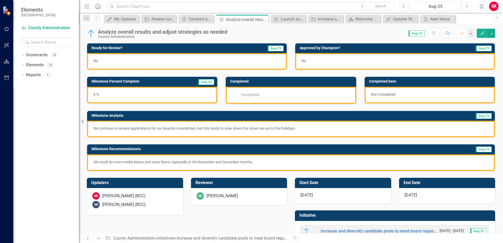
click at [213, 62] on div "No" at bounding box center [187, 61] width 200 height 17
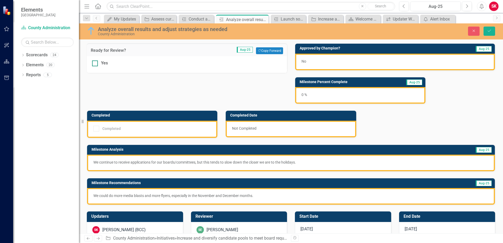
click at [97, 61] on div at bounding box center [95, 64] width 6 height 6
click at [96, 61] on input "Yes" at bounding box center [93, 62] width 3 height 3
checkbox input "true"
click at [490, 32] on icon "Save" at bounding box center [489, 31] width 5 height 4
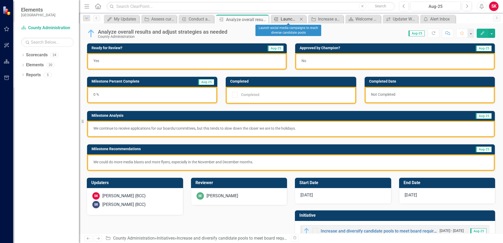
click at [277, 18] on icon at bounding box center [276, 18] width 4 height 3
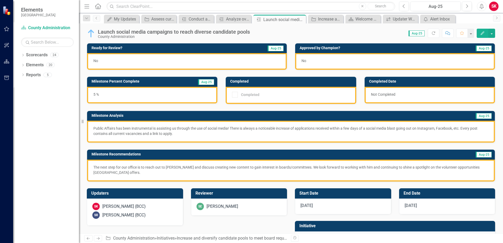
click at [197, 63] on div "No" at bounding box center [187, 61] width 200 height 17
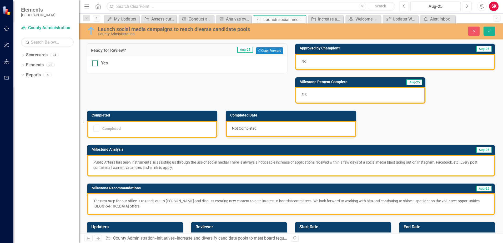
click at [101, 62] on div "Yes" at bounding box center [187, 63] width 190 height 6
click at [96, 62] on input "Yes" at bounding box center [93, 62] width 3 height 3
checkbox input "true"
click at [485, 33] on button "Save" at bounding box center [490, 31] width 12 height 9
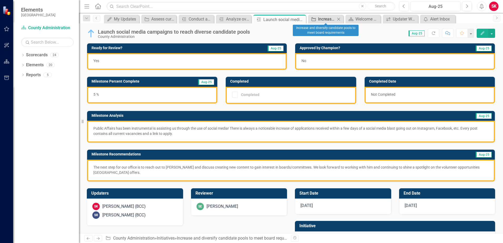
click at [328, 21] on div "Increase and diversify candidate pools to meet board requirements" at bounding box center [326, 19] width 17 height 7
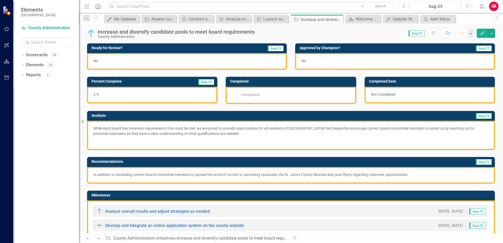
drag, startPoint x: 244, startPoint y: 133, endPoint x: 104, endPoint y: 125, distance: 140.7
click at [104, 125] on div "While each board has minimum requirements that must be met, we are proud to pro…" at bounding box center [291, 135] width 408 height 29
click at [251, 63] on div "No" at bounding box center [187, 61] width 200 height 17
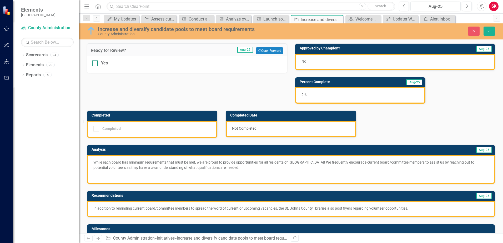
click at [104, 62] on div "Yes" at bounding box center [104, 63] width 7 height 6
click at [96, 62] on input "Yes" at bounding box center [93, 62] width 3 height 3
checkbox input "true"
click at [491, 31] on icon "Save" at bounding box center [489, 31] width 5 height 4
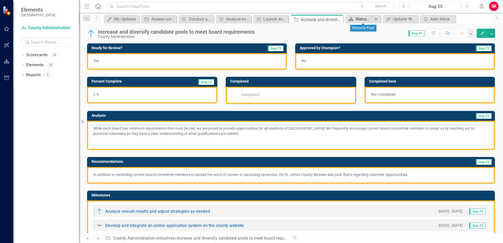
click at [354, 21] on link "Scorecard Welcome Page" at bounding box center [360, 19] width 26 height 7
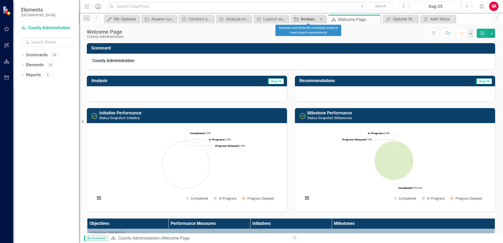
click at [311, 22] on div "Increase and diversify candidate pools to meet board requirements" at bounding box center [309, 19] width 17 height 7
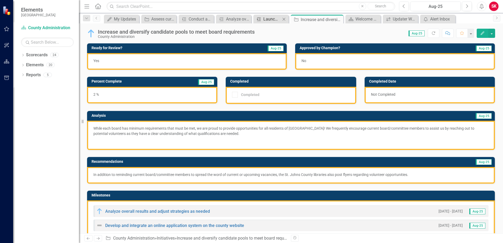
click at [267, 20] on div "Launch social media campaigns to reach diverse candidate pools" at bounding box center [271, 19] width 17 height 7
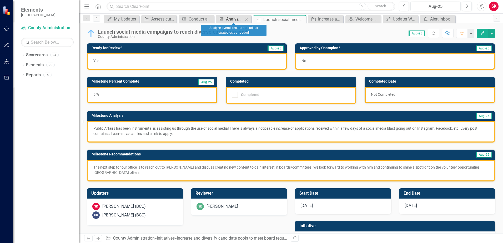
click at [236, 19] on div "Analyze overall results and adjust strategies as needed" at bounding box center [234, 19] width 17 height 7
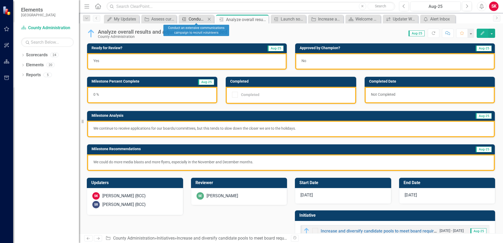
click at [195, 19] on div "Conduct an extensive communications campaign to recruit volunteers" at bounding box center [197, 19] width 17 height 7
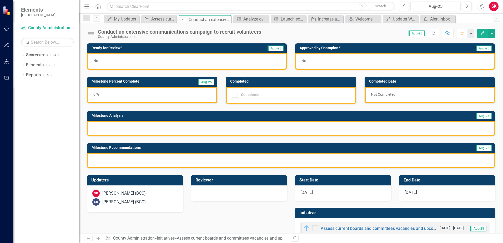
click at [143, 125] on div at bounding box center [291, 128] width 408 height 15
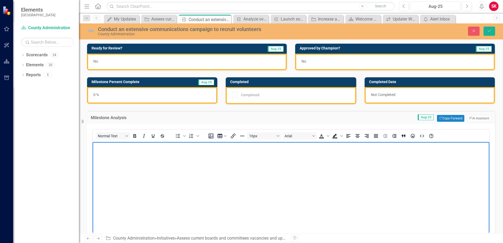
click at [127, 158] on body "Rich Text Area. Press ALT-0 for help." at bounding box center [291, 181] width 397 height 79
drag, startPoint x: 192, startPoint y: 147, endPoint x: 162, endPoint y: 287, distance: 143.7
click at [93, 145] on html "The SJC 101 Academy has been a great initiative" at bounding box center [291, 181] width 397 height 79
copy p "The SJC 101 Academy has been a great initiative"
click at [184, 148] on p "The SJC 101 Academy has been a great initiative" at bounding box center [291, 146] width 394 height 6
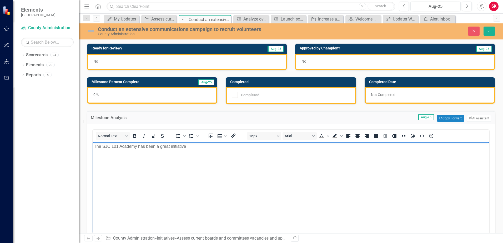
drag, startPoint x: 189, startPoint y: 147, endPoint x: 66, endPoint y: 149, distance: 123.4
click at [93, 149] on html "The SJC 101 Academy has been a great initiative" at bounding box center [291, 181] width 397 height 79
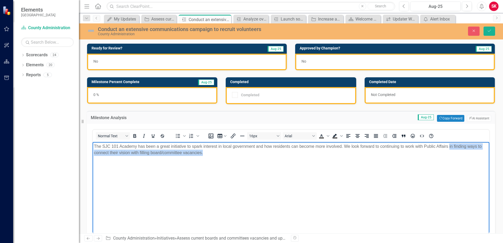
drag, startPoint x: 205, startPoint y: 153, endPoint x: 450, endPoint y: 147, distance: 245.0
click at [450, 147] on p "The SJC 101 Academy has been a great initiative to spark interest in local gove…" at bounding box center [291, 149] width 394 height 13
click at [157, 153] on p "The SJC 101 Academy has been a great initiative to spark interest in local gove…" at bounding box center [291, 149] width 394 height 13
click at [265, 147] on p "The SJC 101 Academy has been a great initiative to spark interest in local gove…" at bounding box center [291, 149] width 394 height 13
click at [198, 154] on p "The SJC 101 Academy has been a great initiative to spark interest in local gove…" at bounding box center [291, 149] width 394 height 13
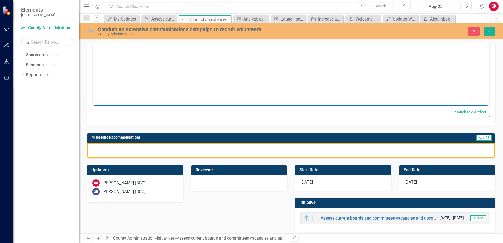
scroll to position [132, 0]
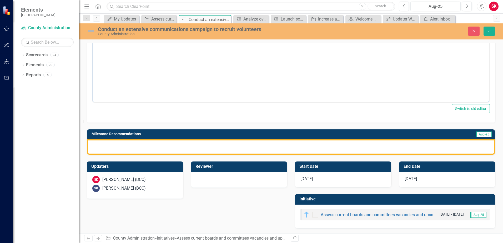
click at [204, 145] on div at bounding box center [291, 146] width 408 height 15
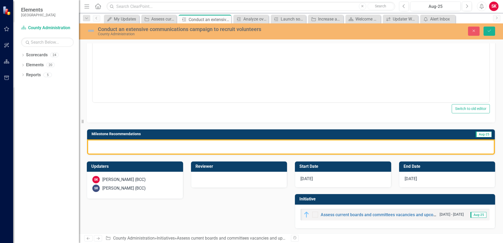
click at [204, 145] on div at bounding box center [291, 146] width 408 height 15
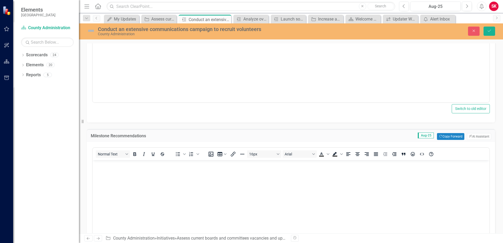
scroll to position [0, 0]
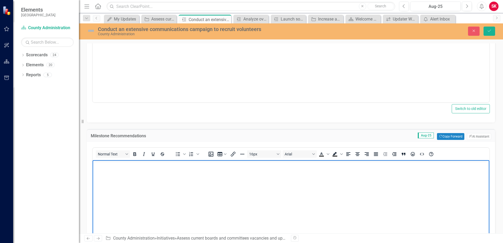
click at [137, 167] on p "Rich Text Area. Press ALT-0 for help." at bounding box center [291, 165] width 394 height 6
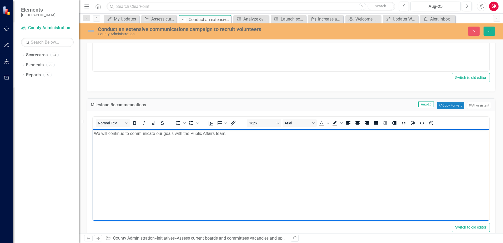
scroll to position [92, 0]
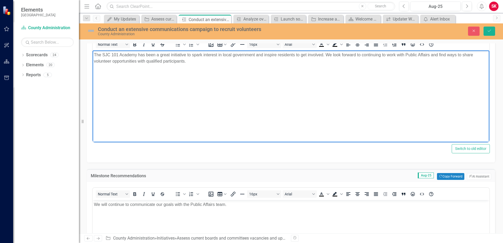
click at [278, 55] on p "The SJC 101 Academy has been a great initiative to spark interest in local gove…" at bounding box center [291, 58] width 394 height 13
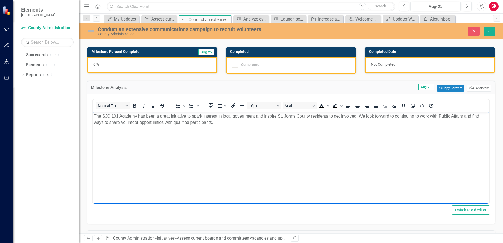
scroll to position [0, 0]
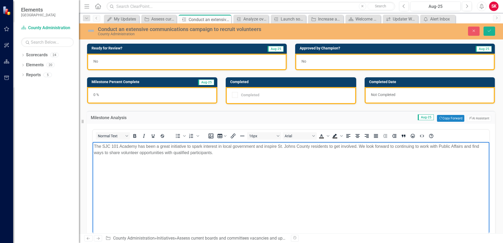
click at [195, 96] on div "0 %" at bounding box center [152, 95] width 130 height 17
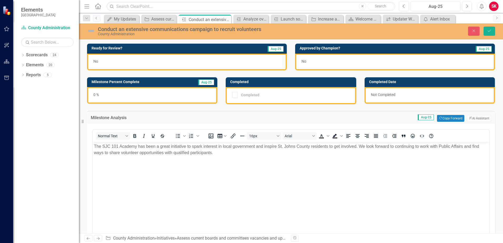
click at [195, 96] on div "0 %" at bounding box center [152, 95] width 130 height 17
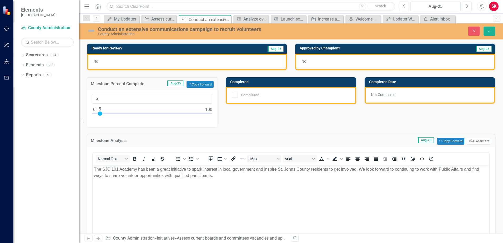
drag, startPoint x: 95, startPoint y: 114, endPoint x: 100, endPoint y: 116, distance: 5.5
click at [100, 116] on div at bounding box center [100, 114] width 4 height 4
type input "10"
drag, startPoint x: 99, startPoint y: 114, endPoint x: 106, endPoint y: 122, distance: 10.4
click at [106, 122] on div "10" at bounding box center [152, 108] width 131 height 37
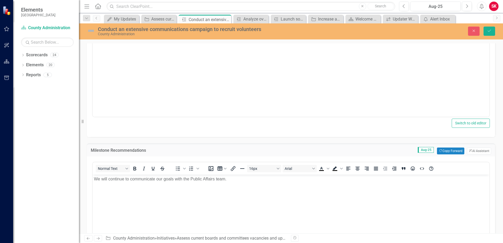
scroll to position [158, 0]
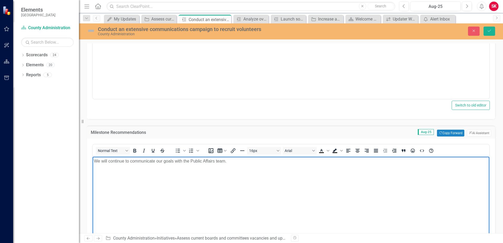
click at [229, 161] on p "We will continue to communicate our goals with the Public Affairs team." at bounding box center [291, 161] width 394 height 6
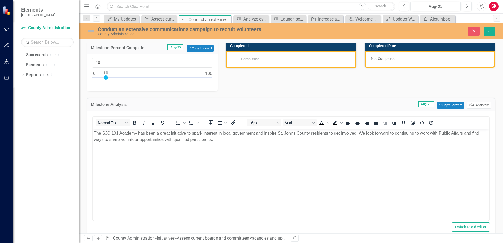
scroll to position [0, 0]
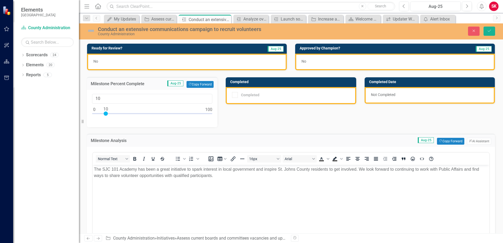
click at [196, 62] on div "No" at bounding box center [187, 62] width 200 height 17
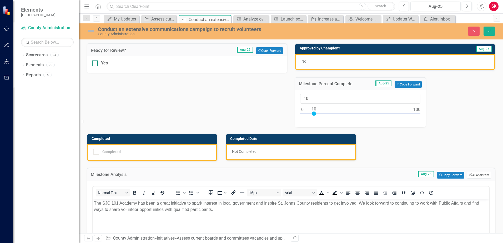
click at [104, 65] on div "Yes" at bounding box center [104, 63] width 7 height 6
click at [96, 64] on input "Yes" at bounding box center [93, 62] width 3 height 3
checkbox input "true"
type input "15"
drag, startPoint x: 313, startPoint y: 113, endPoint x: 318, endPoint y: 113, distance: 5.5
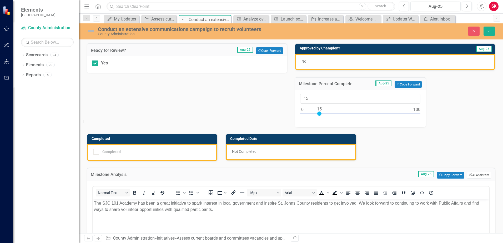
click at [318, 113] on div at bounding box center [319, 114] width 4 height 4
click at [487, 32] on icon "Save" at bounding box center [489, 31] width 5 height 4
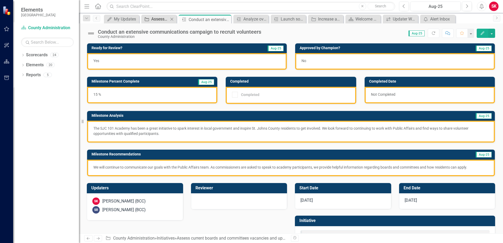
click at [154, 19] on div "Assess current boards and committees vacancies and upcoming expiring terms" at bounding box center [159, 19] width 17 height 7
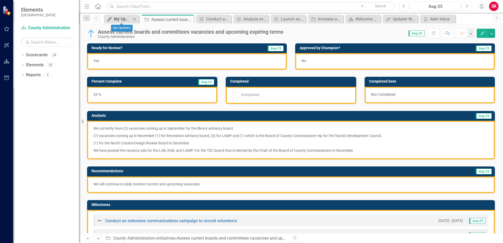
click at [129, 20] on div "My Updates" at bounding box center [122, 19] width 17 height 7
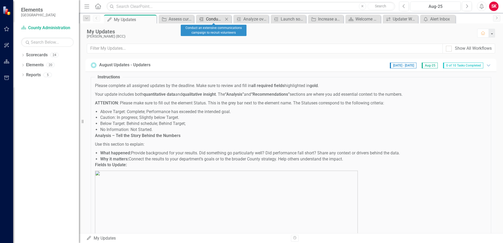
click at [207, 20] on div "Conduct an extensive communications campaign to recruit volunteers" at bounding box center [214, 19] width 17 height 7
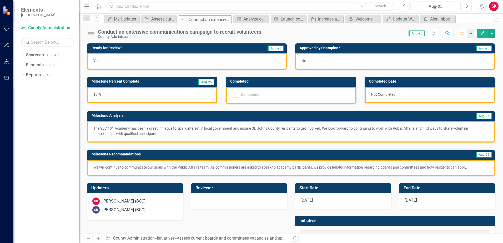
click at [88, 33] on img at bounding box center [91, 33] width 8 height 8
click at [484, 33] on icon "Edit" at bounding box center [482, 33] width 5 height 4
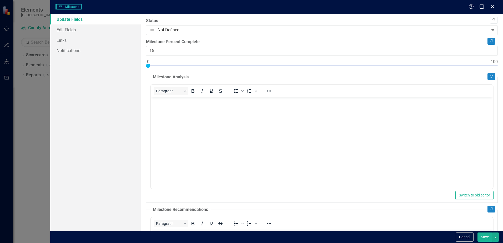
checkbox input "true"
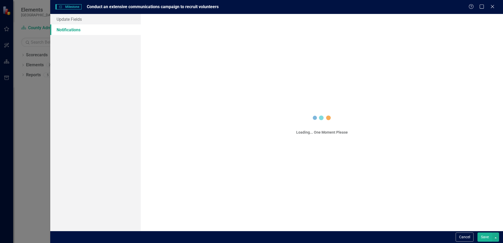
click at [155, 31] on div "Loading... One Moment Please" at bounding box center [322, 122] width 362 height 217
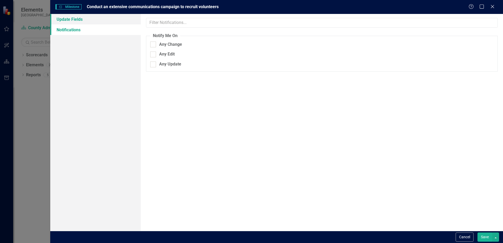
click at [90, 23] on link "Update Fields" at bounding box center [95, 19] width 91 height 11
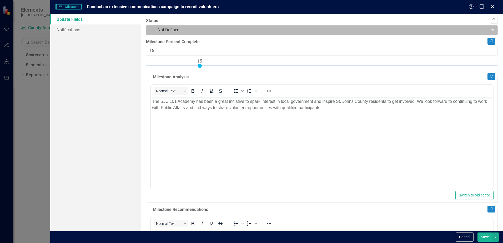
click at [169, 27] on div at bounding box center [317, 30] width 335 height 7
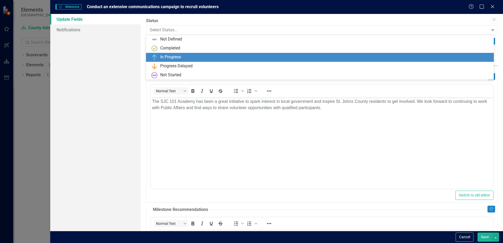
click at [169, 56] on div "In Progress" at bounding box center [170, 57] width 21 height 6
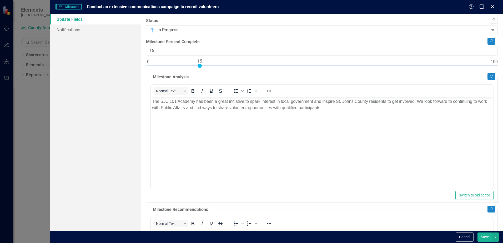
click at [488, 236] on button "Save" at bounding box center [485, 237] width 15 height 9
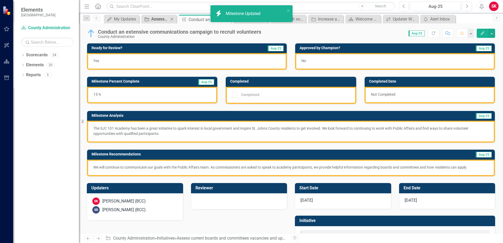
click at [155, 19] on div "Assess current boards and committees vacancies and upcoming expiring terms" at bounding box center [159, 19] width 17 height 7
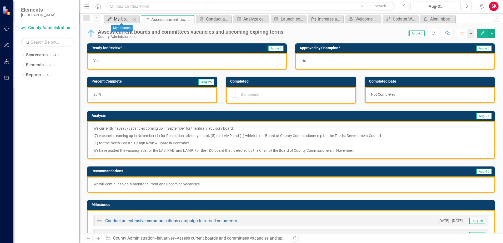
click at [123, 18] on div "My Updates" at bounding box center [122, 19] width 17 height 7
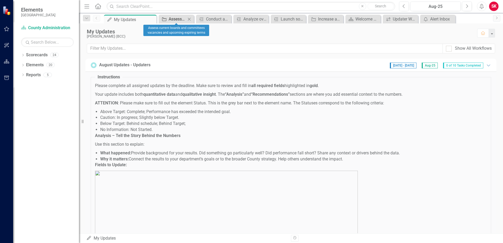
click at [166, 19] on icon at bounding box center [164, 19] width 4 height 4
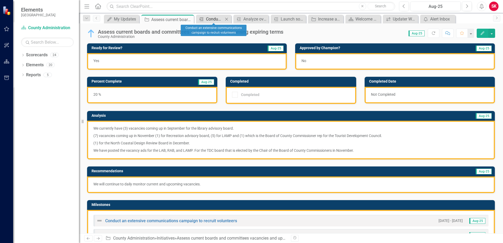
click at [215, 19] on div "Conduct an extensive communications campaign to recruit volunteers" at bounding box center [214, 19] width 17 height 7
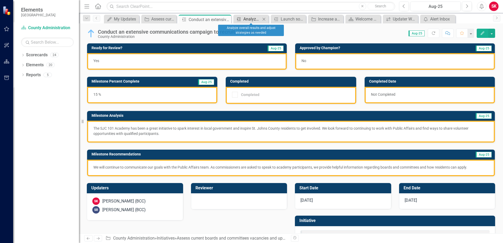
click at [255, 20] on div "Analyze overall results and adjust strategies as needed" at bounding box center [251, 19] width 17 height 7
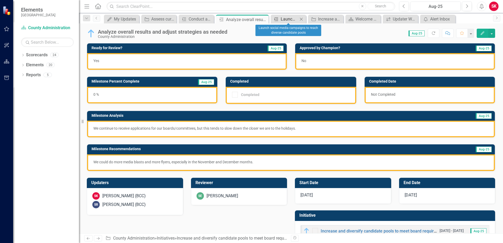
click at [280, 20] on link "Milestone Launch social media campaigns to reach diverse candidate pools" at bounding box center [285, 19] width 26 height 7
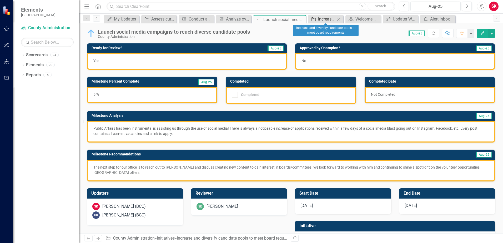
click at [327, 18] on div "Increase and diversify candidate pools to meet board requirements" at bounding box center [326, 19] width 17 height 7
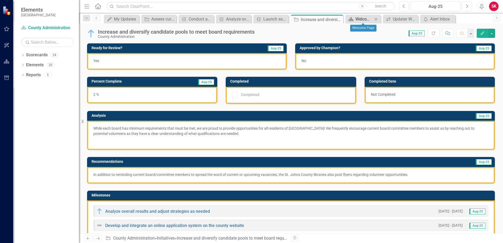
click at [359, 21] on div "Welcome Page" at bounding box center [363, 19] width 17 height 7
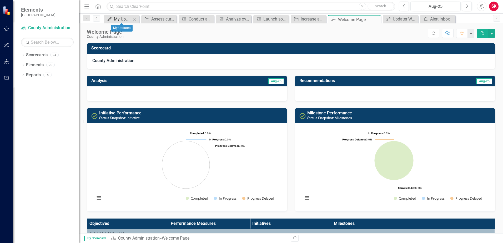
click at [124, 20] on div "My Updates" at bounding box center [122, 19] width 17 height 7
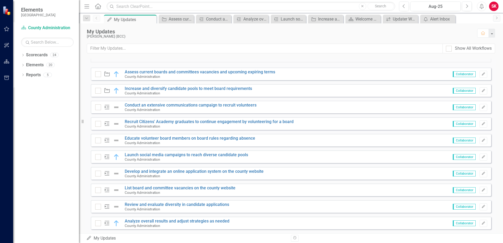
scroll to position [393, 0]
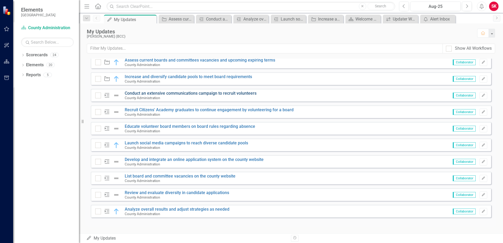
click at [159, 93] on link "Conduct an extensive communications campaign to recruit volunteers" at bounding box center [191, 93] width 132 height 5
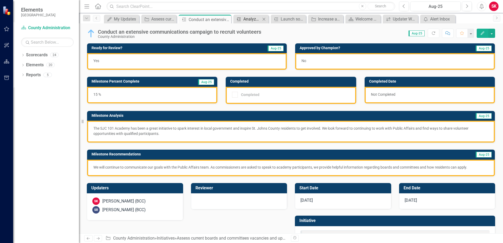
click at [248, 21] on div "Analyze overall results and adjust strategies as needed" at bounding box center [251, 19] width 17 height 7
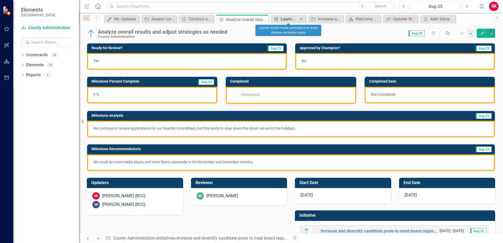
click at [284, 19] on div "Launch social media campaigns to reach diverse candidate pools" at bounding box center [289, 19] width 17 height 7
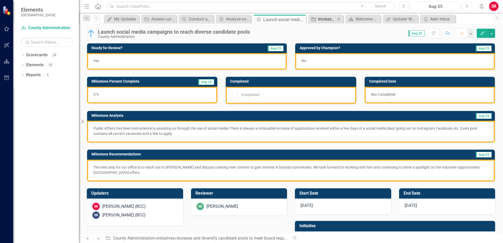
click at [312, 19] on icon at bounding box center [314, 19] width 4 height 4
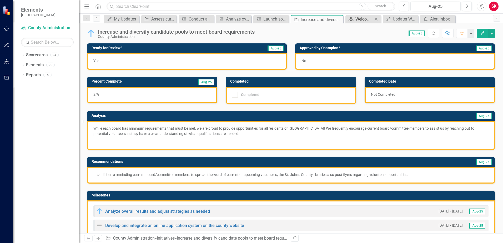
click at [360, 20] on div "Welcome Page" at bounding box center [363, 19] width 17 height 7
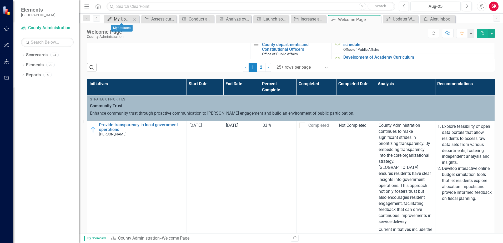
click at [127, 19] on div "My Updates" at bounding box center [122, 19] width 17 height 7
